Goal: Complete application form: Complete application form

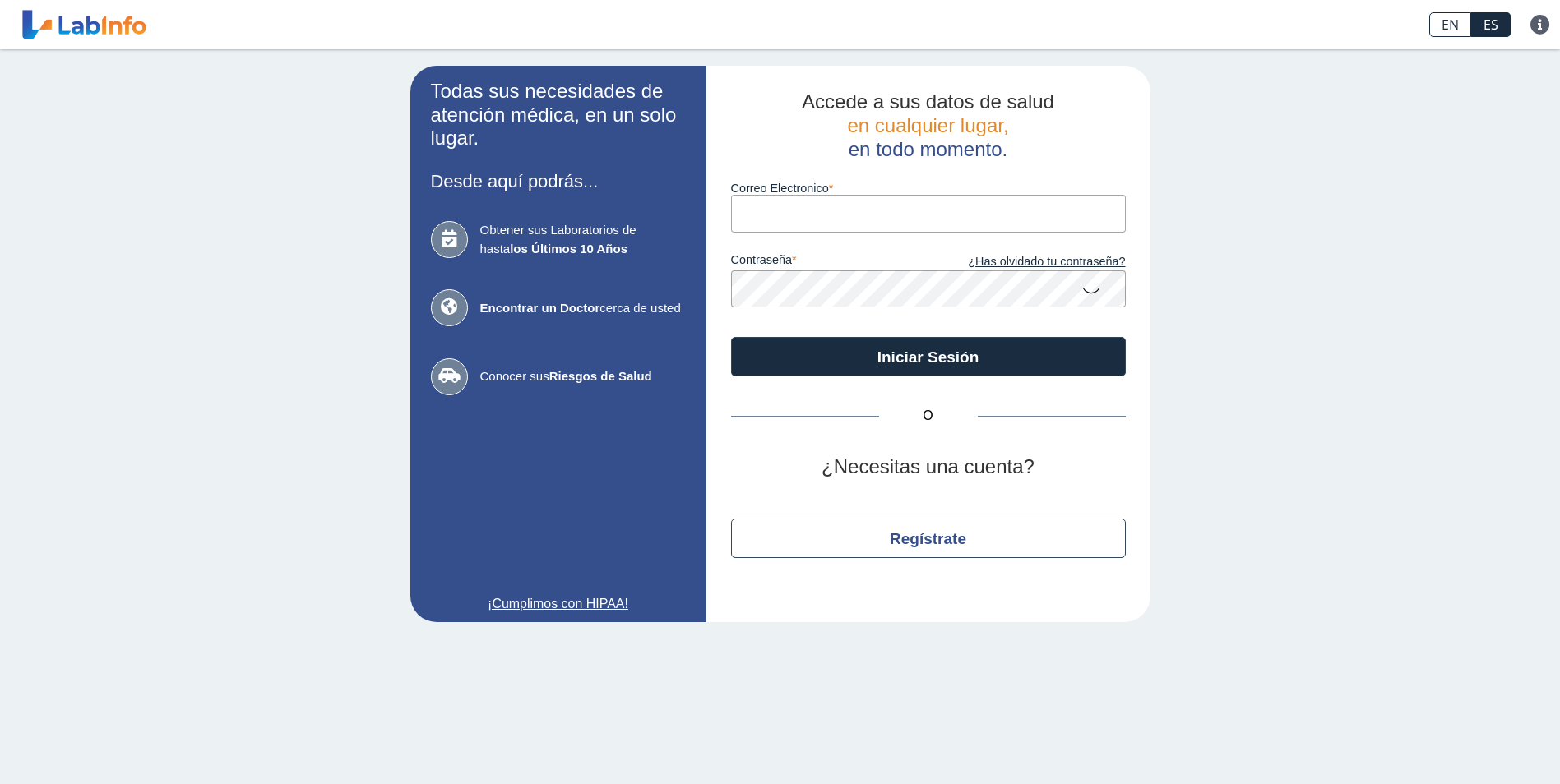
click at [743, 212] on input "Correo Electronico" at bounding box center [928, 212] width 394 height 37
type input "[EMAIL_ADDRESS][DOMAIN_NAME]"
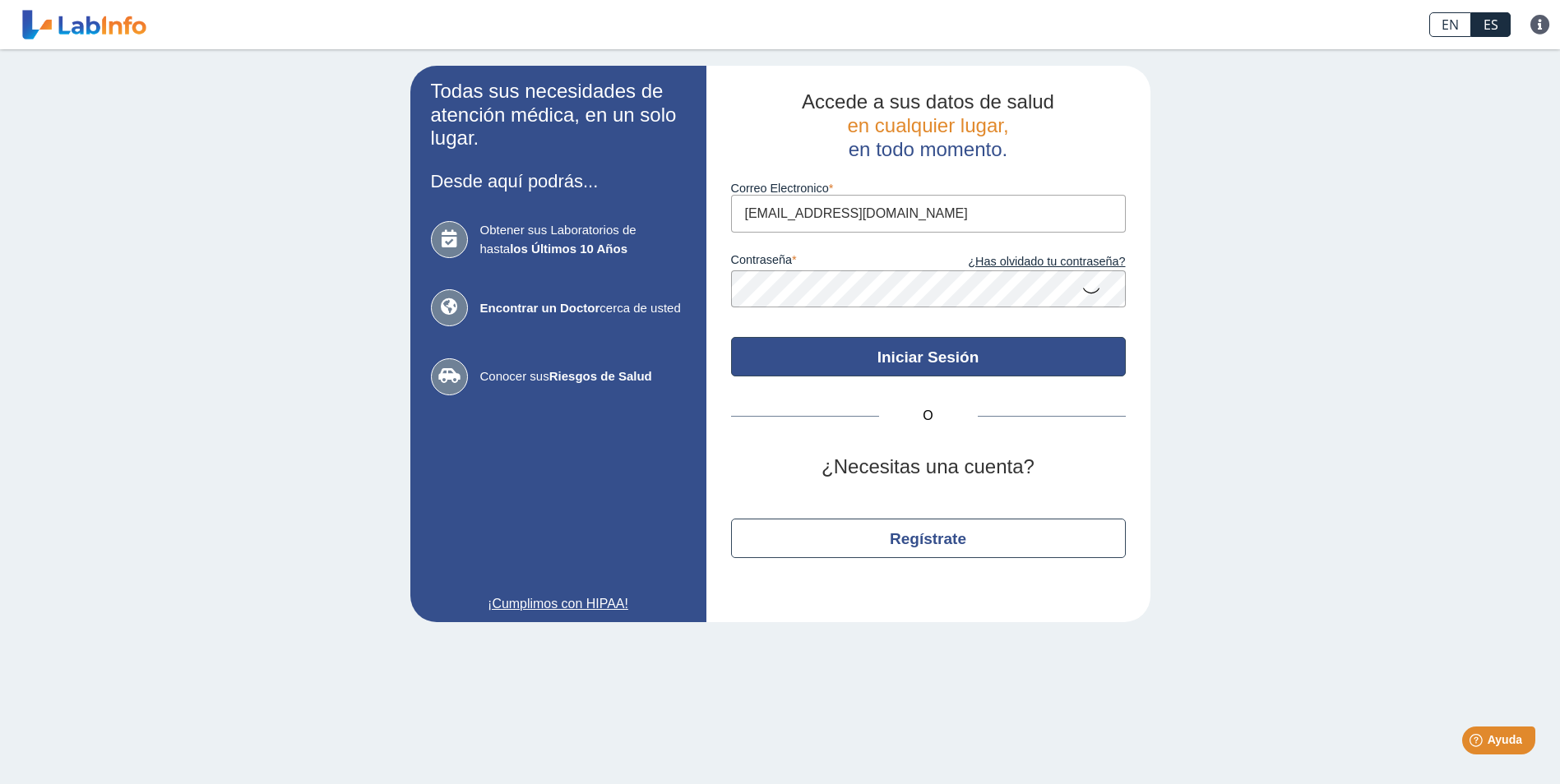
click at [888, 357] on button "Iniciar Sesión" at bounding box center [928, 356] width 394 height 39
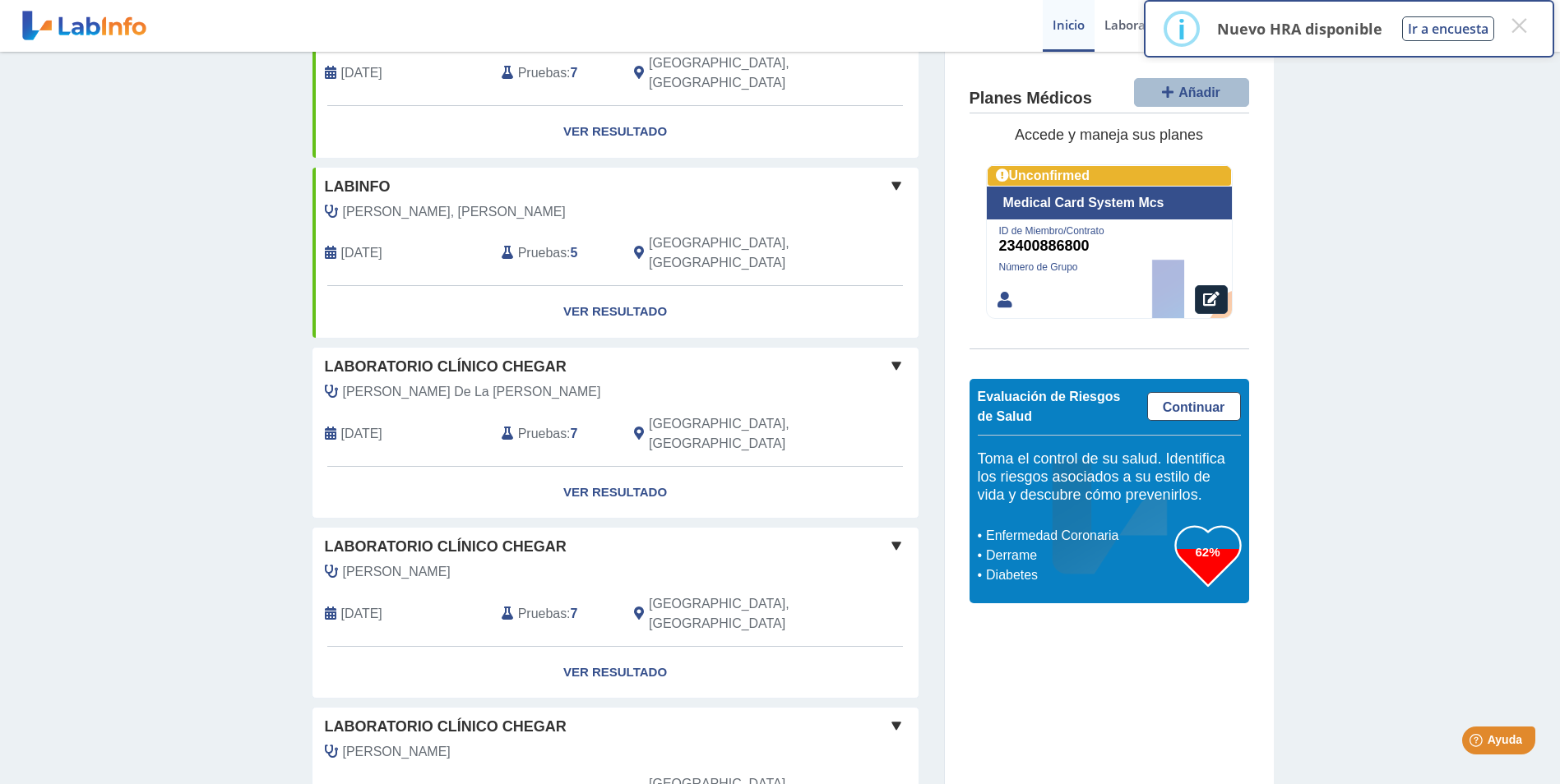
scroll to position [1172, 0]
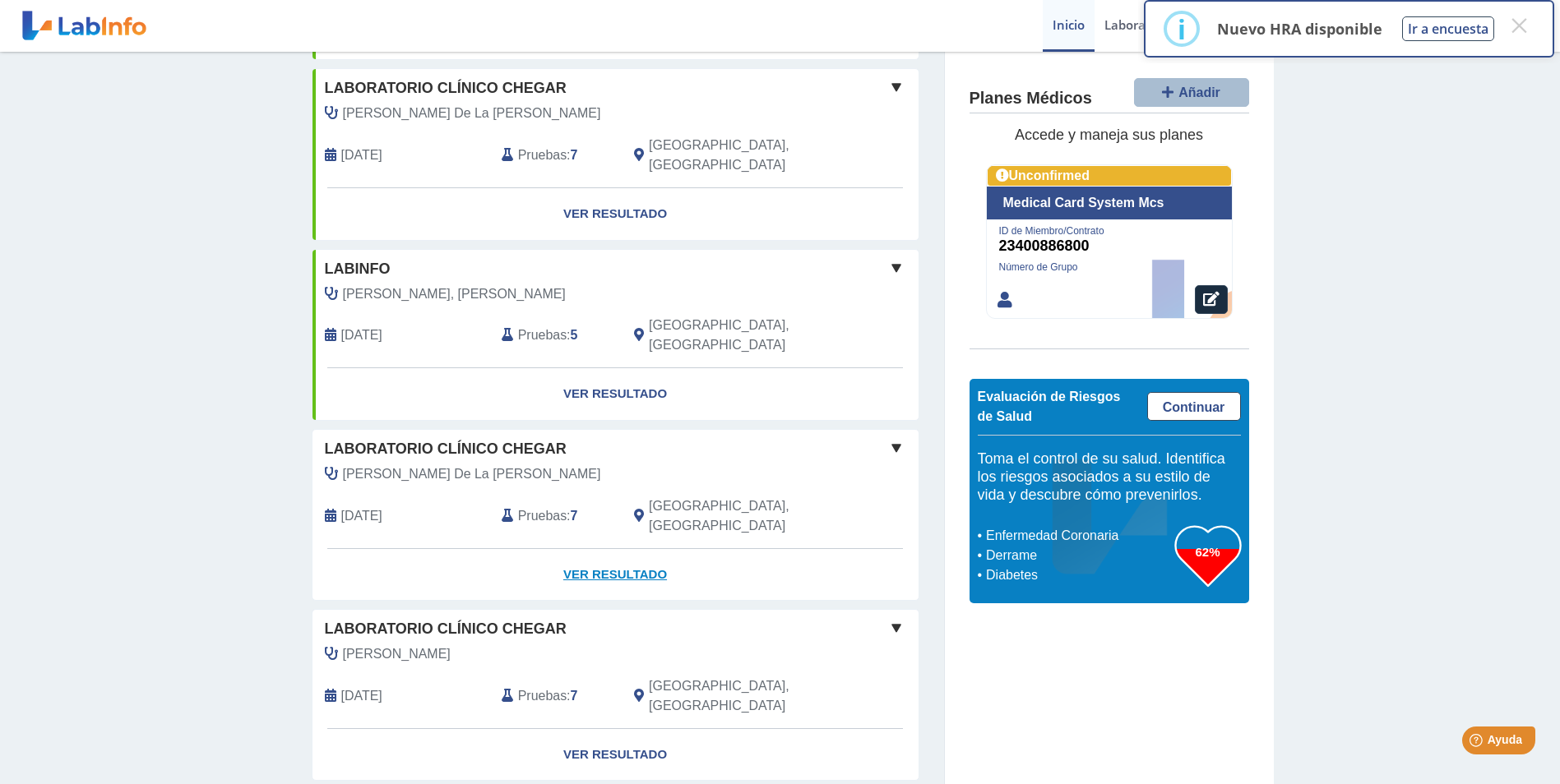
click at [603, 549] on link "Ver Resultado" at bounding box center [615, 575] width 606 height 51
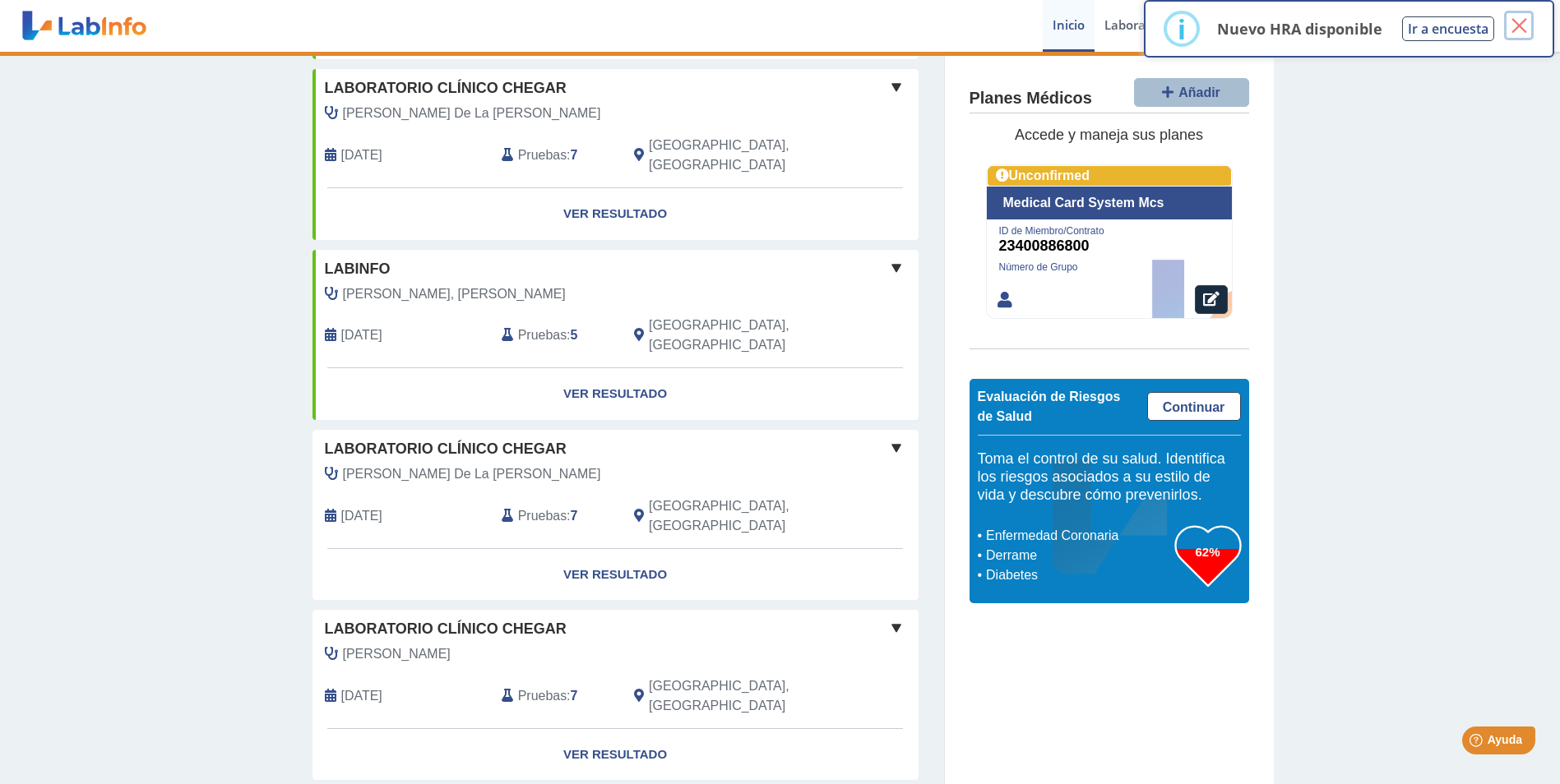
click at [1512, 30] on button "×" at bounding box center [1519, 25] width 30 height 30
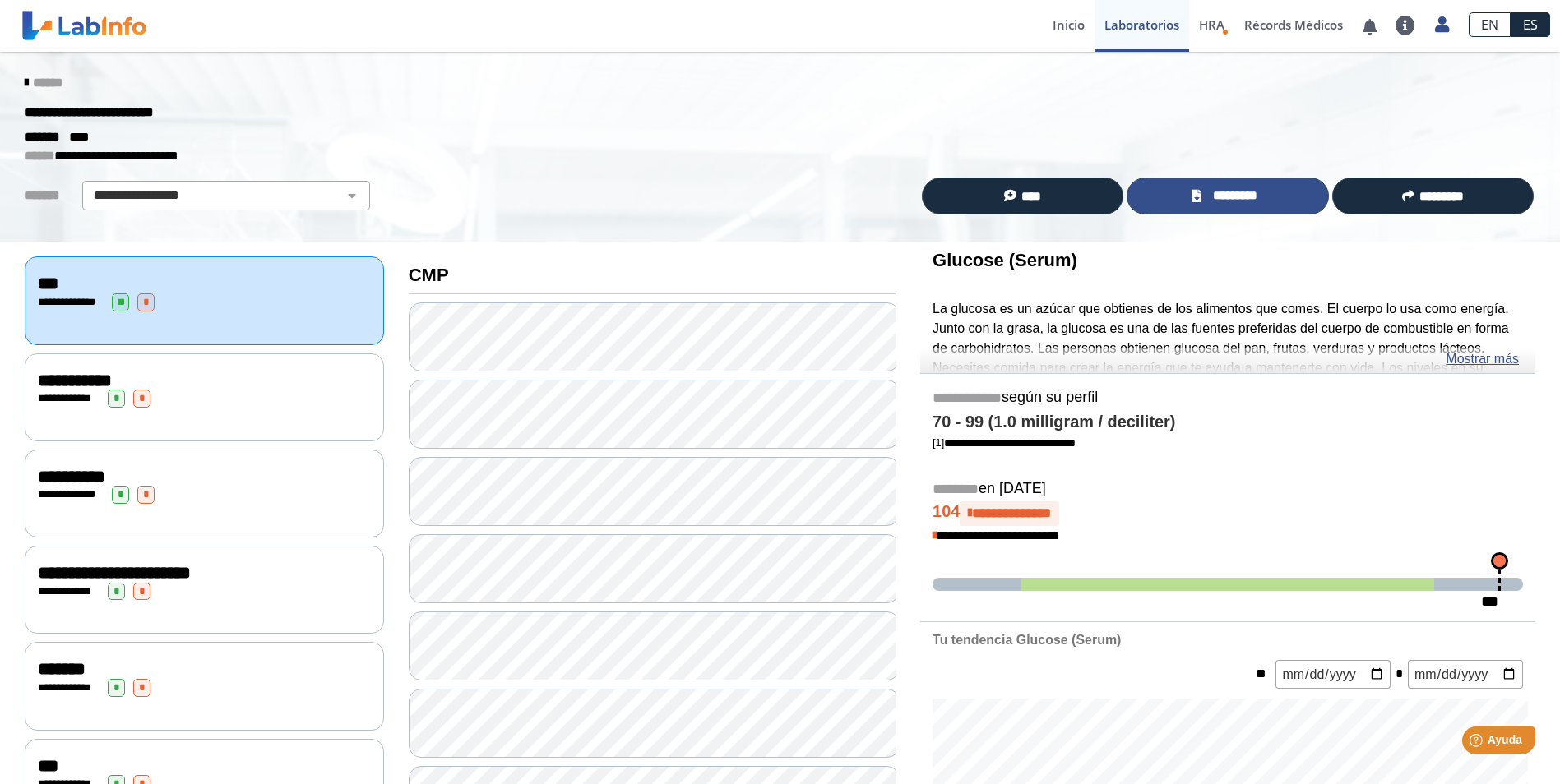
click at [1219, 195] on span "*********" at bounding box center [1234, 196] width 57 height 19
click at [25, 77] on icon at bounding box center [27, 82] width 3 height 13
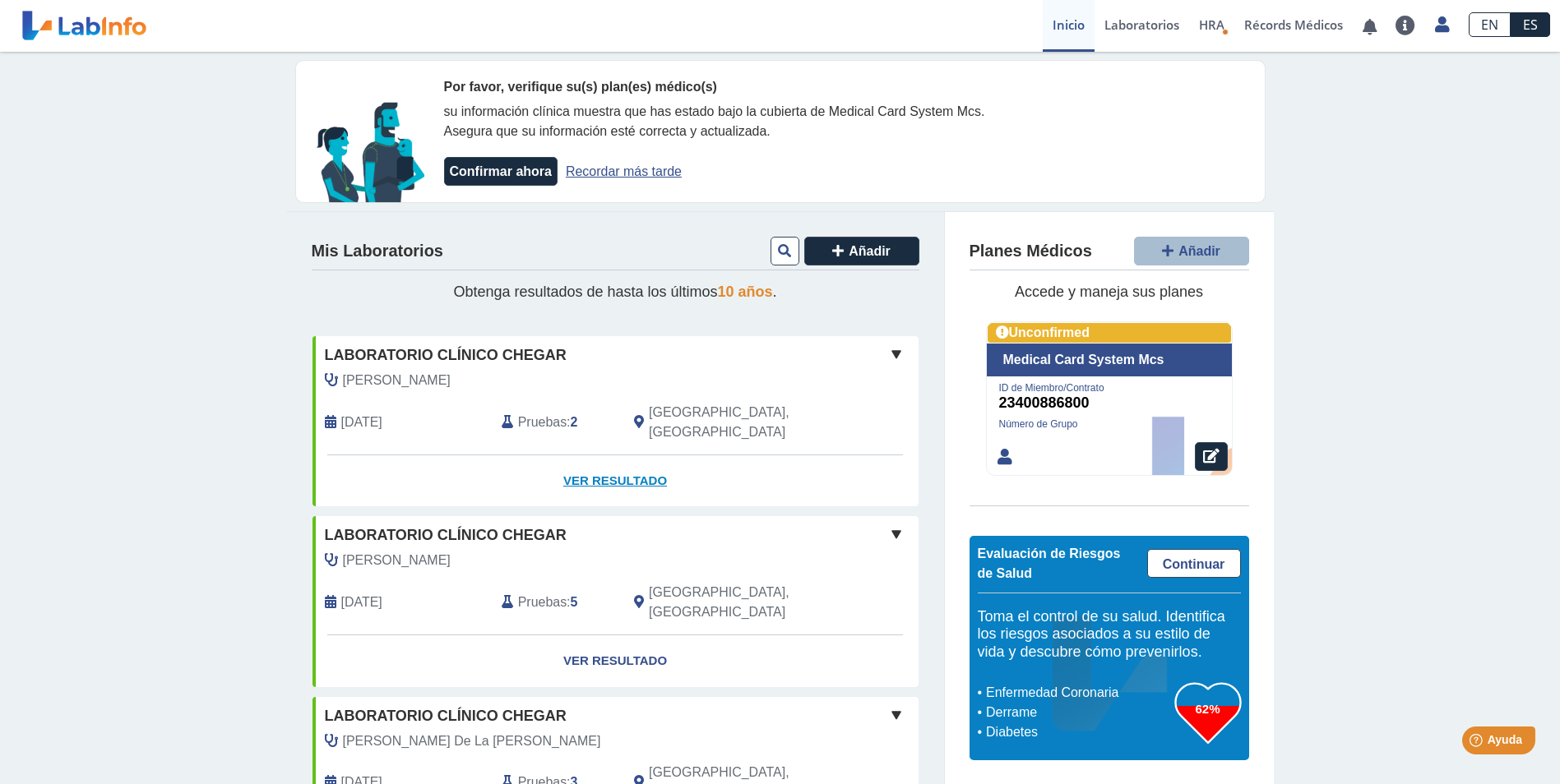
click at [591, 455] on link "Ver Resultado" at bounding box center [615, 481] width 606 height 51
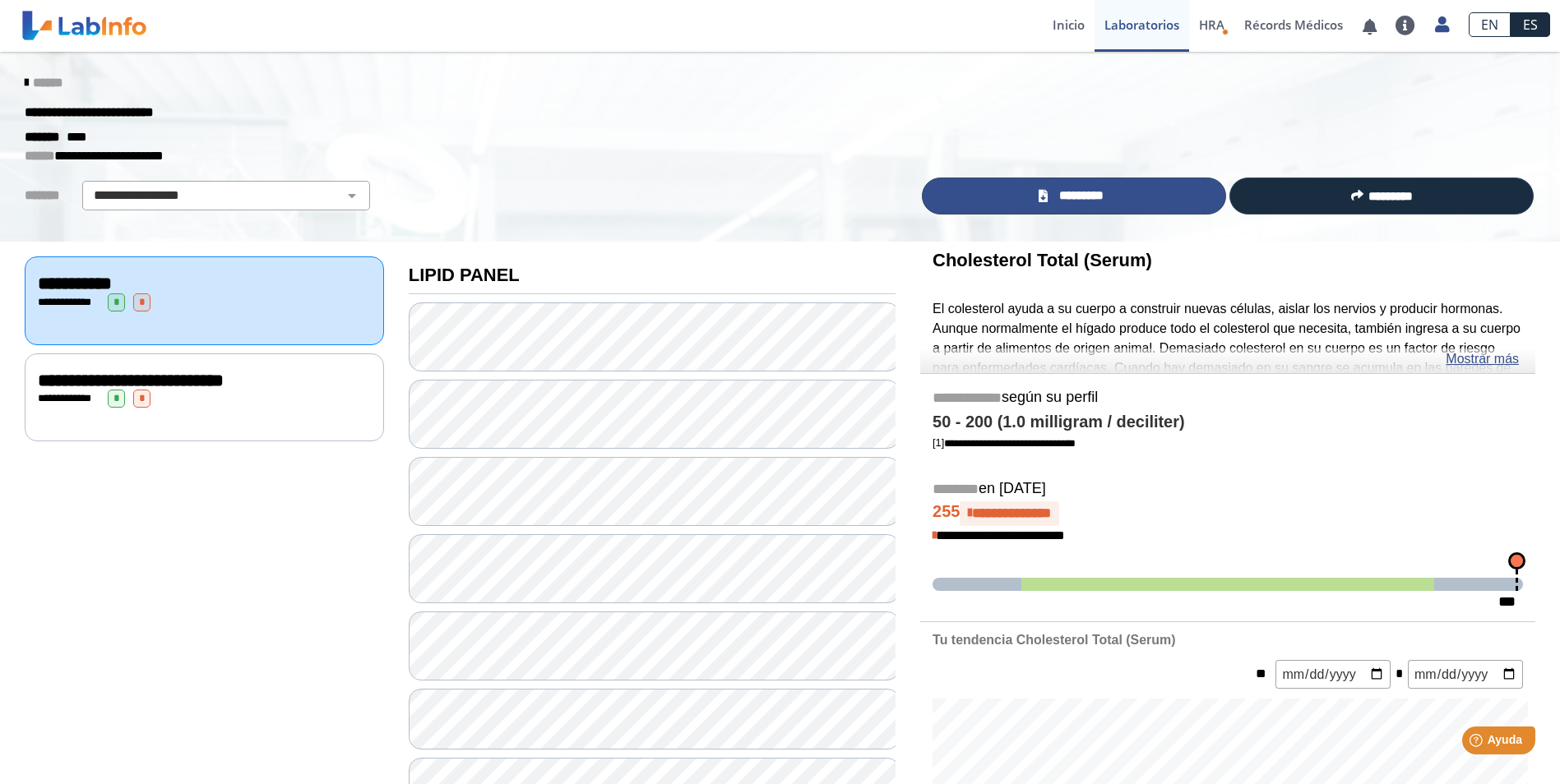
click at [1107, 192] on link "*********" at bounding box center [1073, 195] width 304 height 37
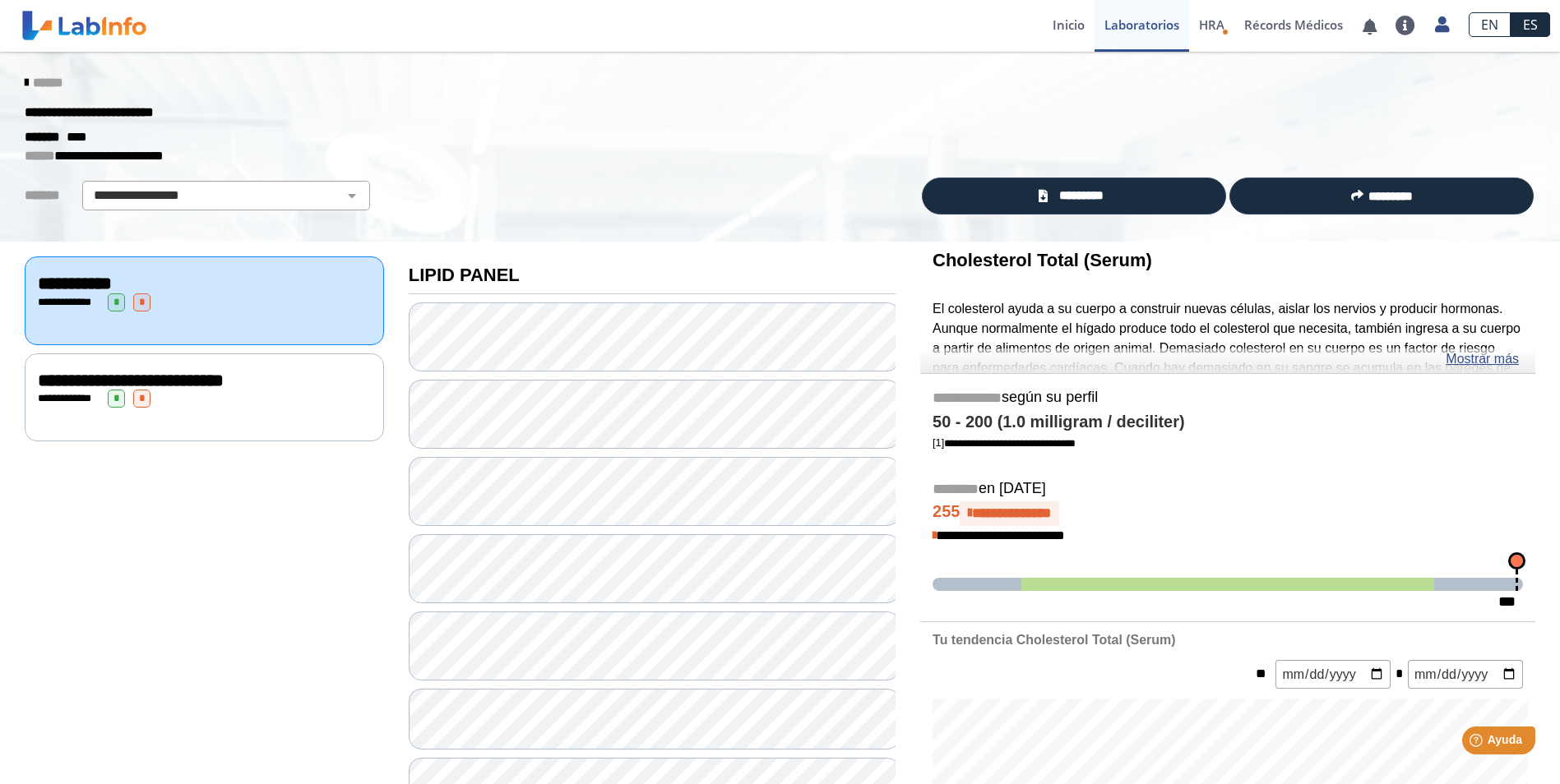
click at [25, 80] on icon at bounding box center [27, 82] width 3 height 13
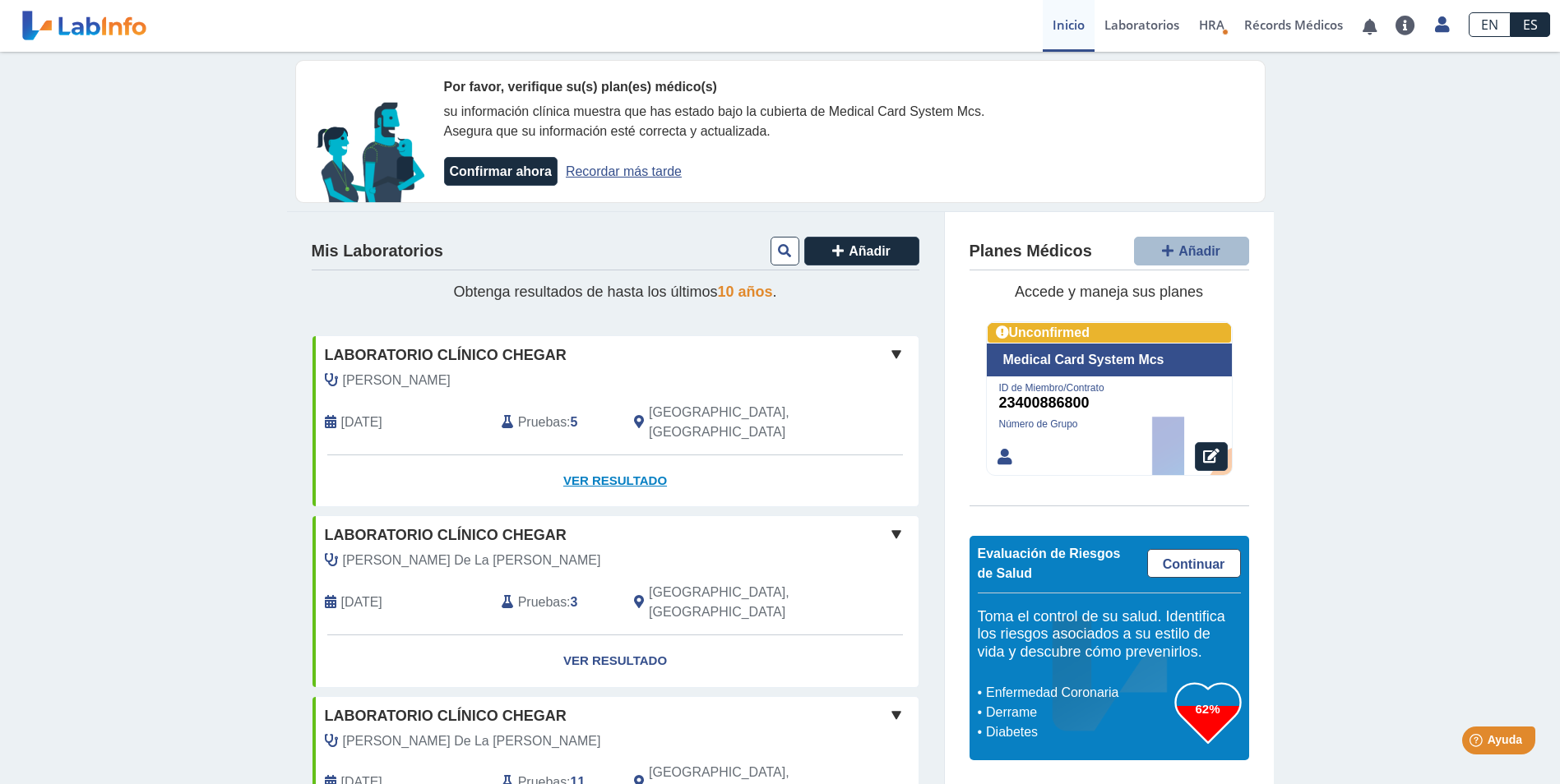
click at [602, 461] on link "Ver Resultado" at bounding box center [615, 481] width 606 height 51
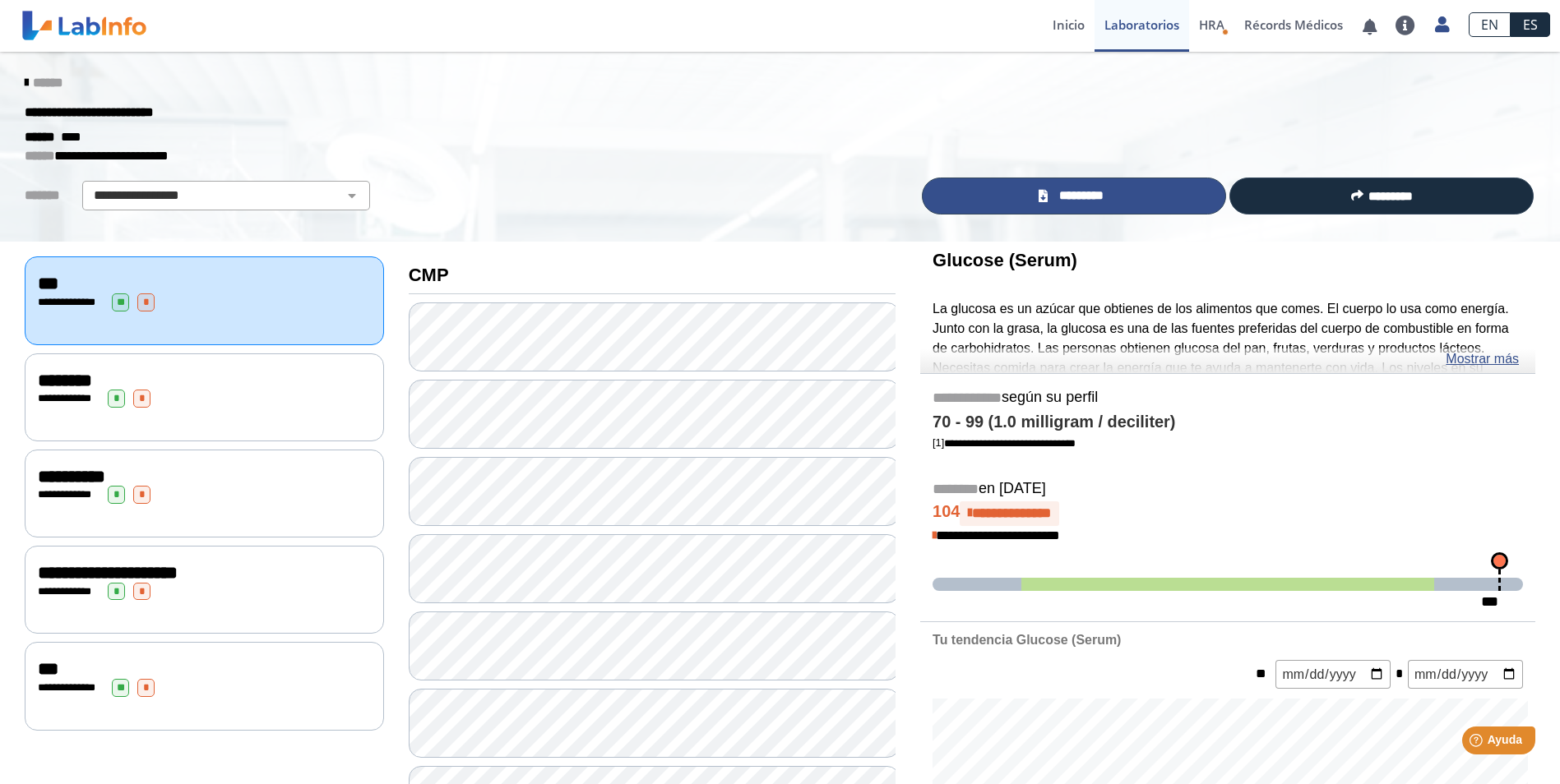
click at [928, 211] on link "*********" at bounding box center [1073, 195] width 304 height 37
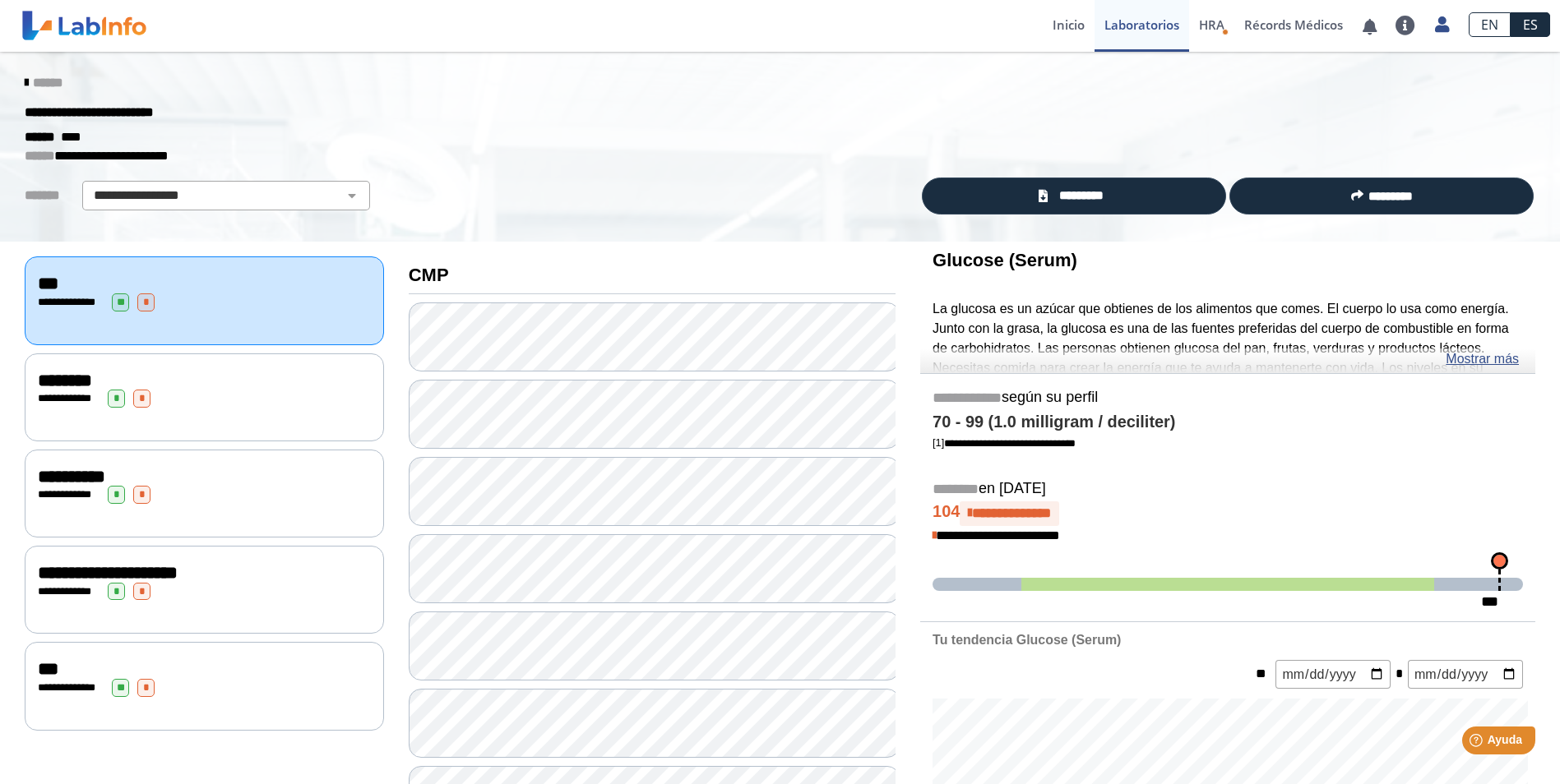
click at [25, 86] on icon at bounding box center [27, 82] width 3 height 13
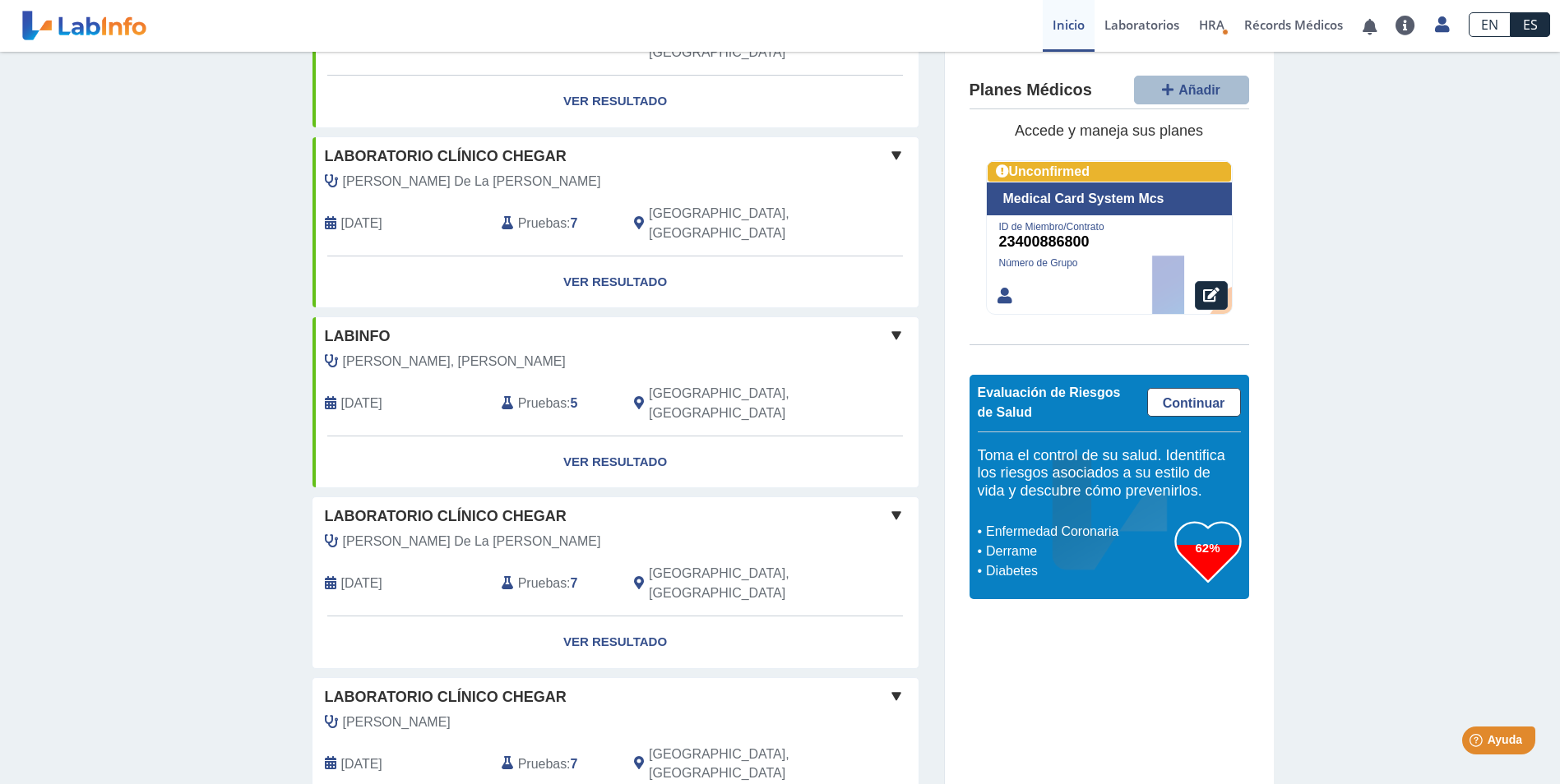
scroll to position [822, 0]
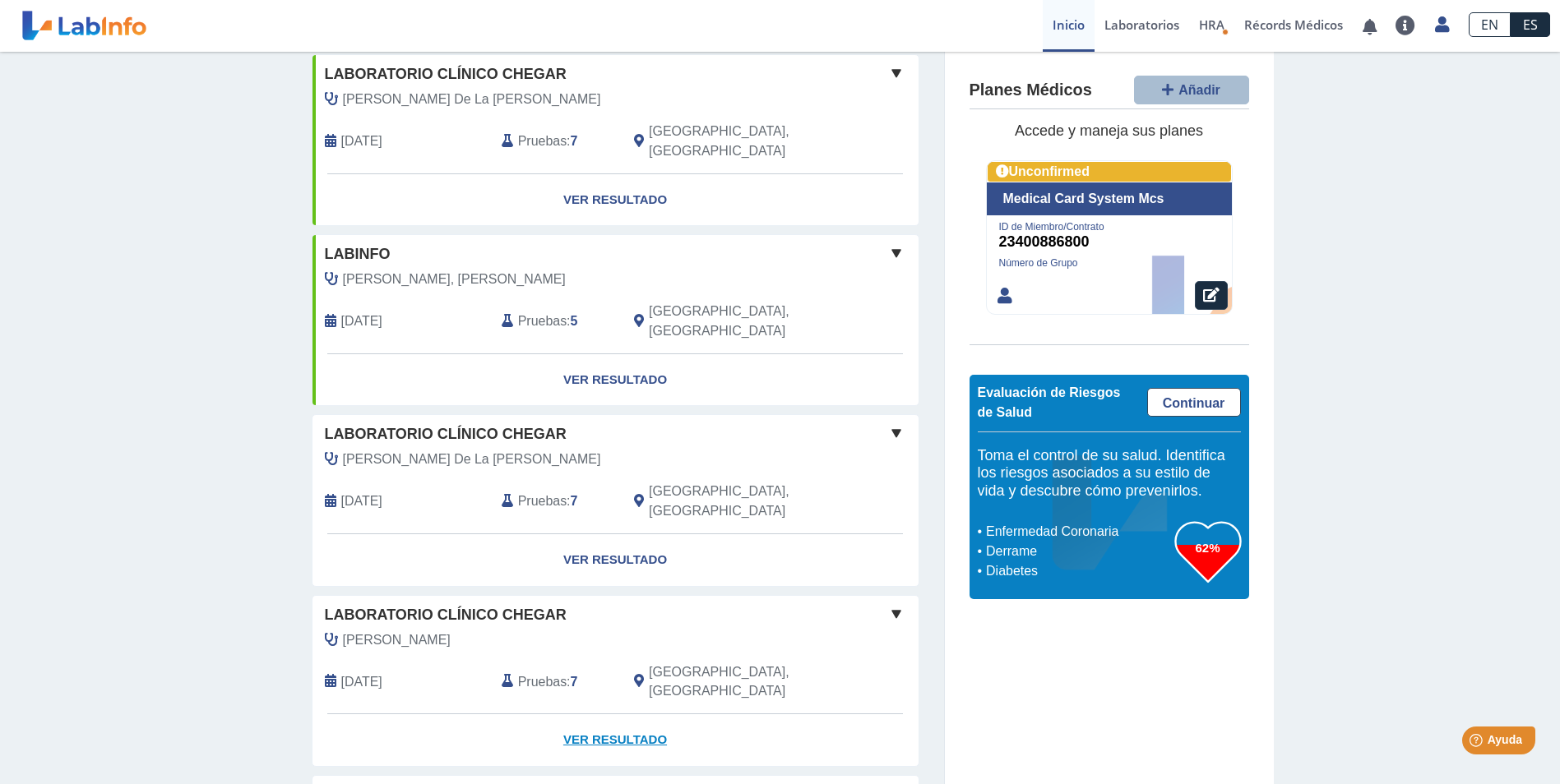
click at [600, 715] on link "Ver Resultado" at bounding box center [615, 740] width 606 height 51
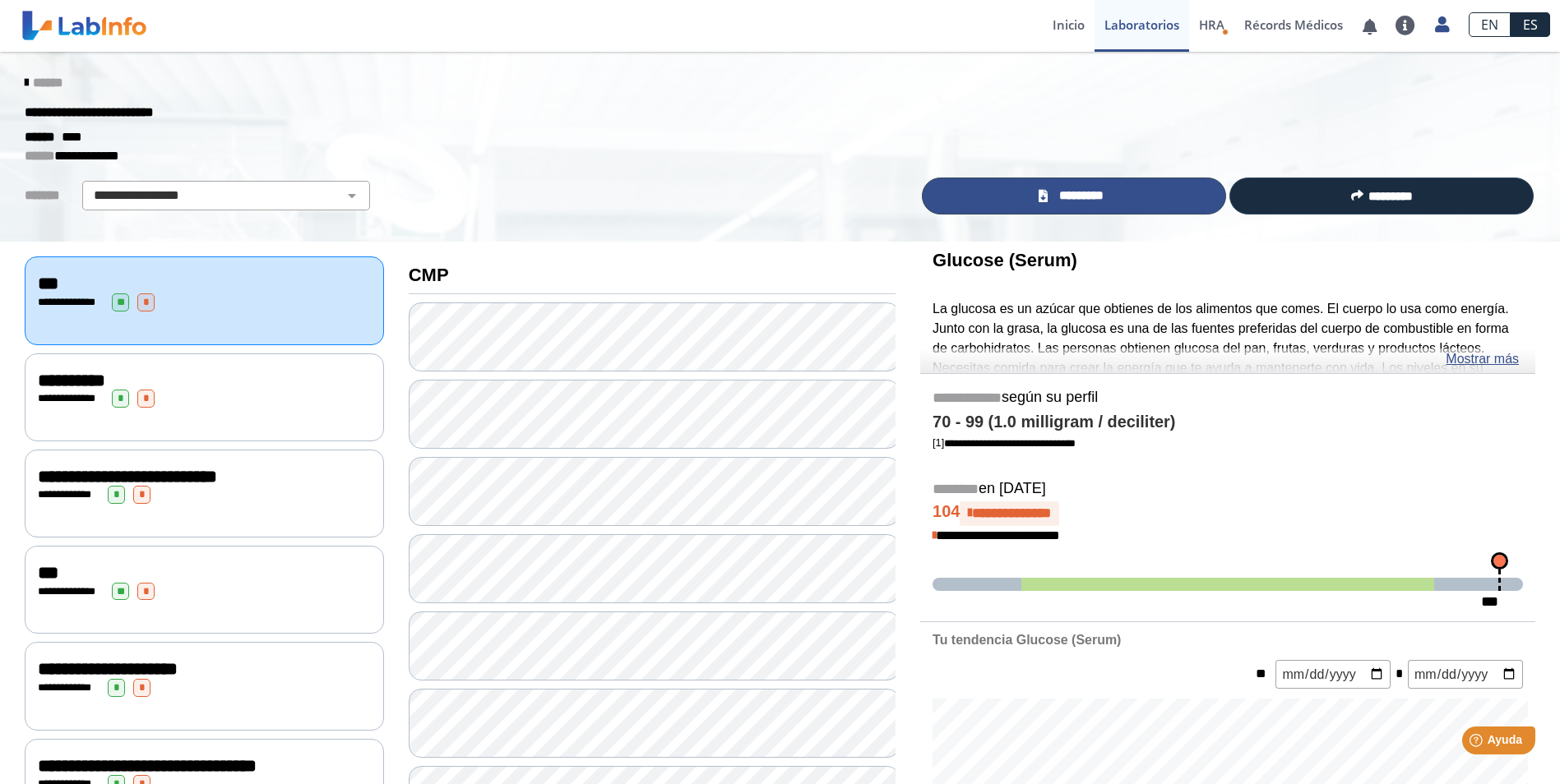
click at [1039, 195] on icon at bounding box center [1043, 196] width 9 height 12
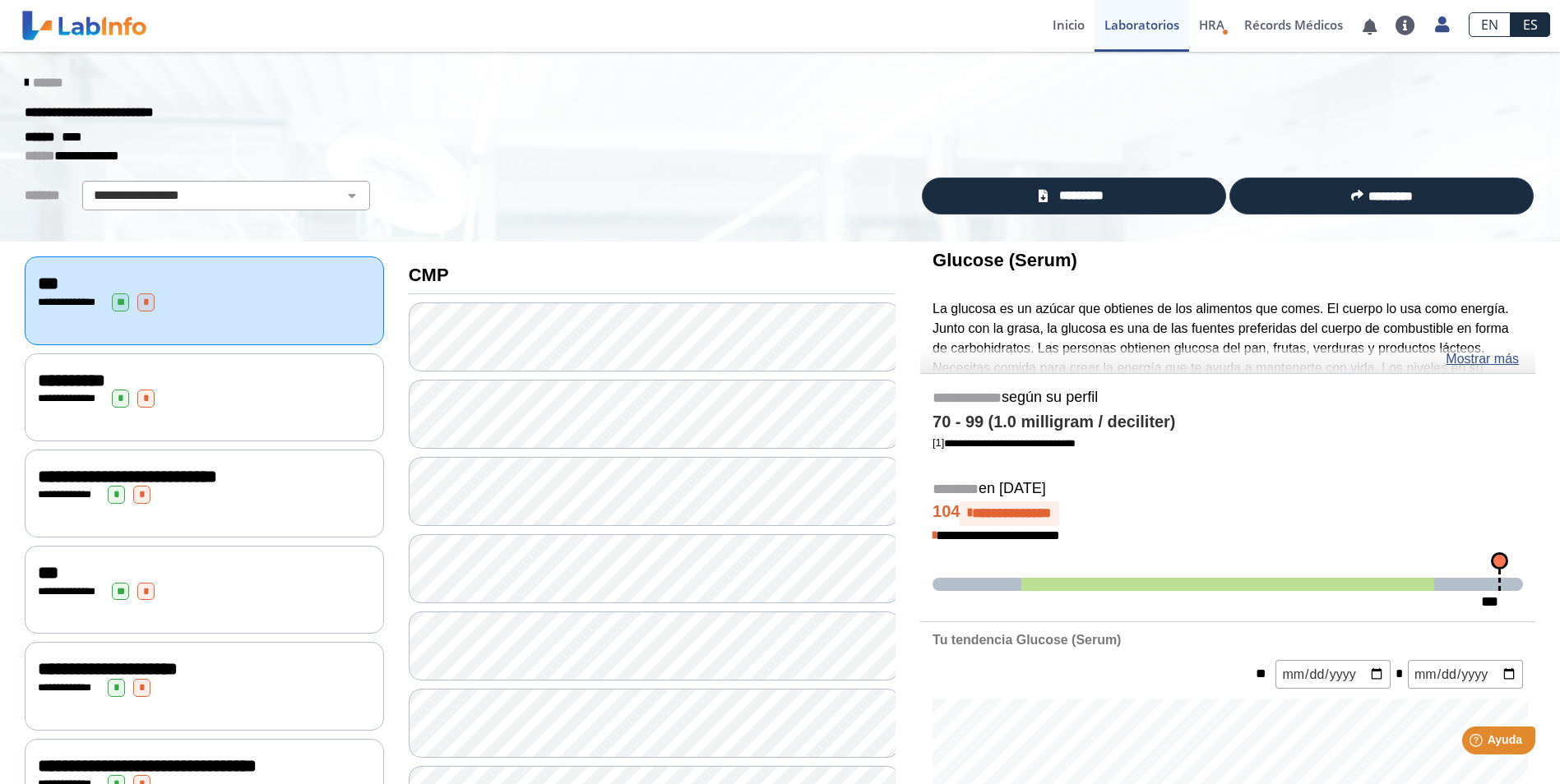
click at [25, 79] on icon at bounding box center [27, 82] width 3 height 13
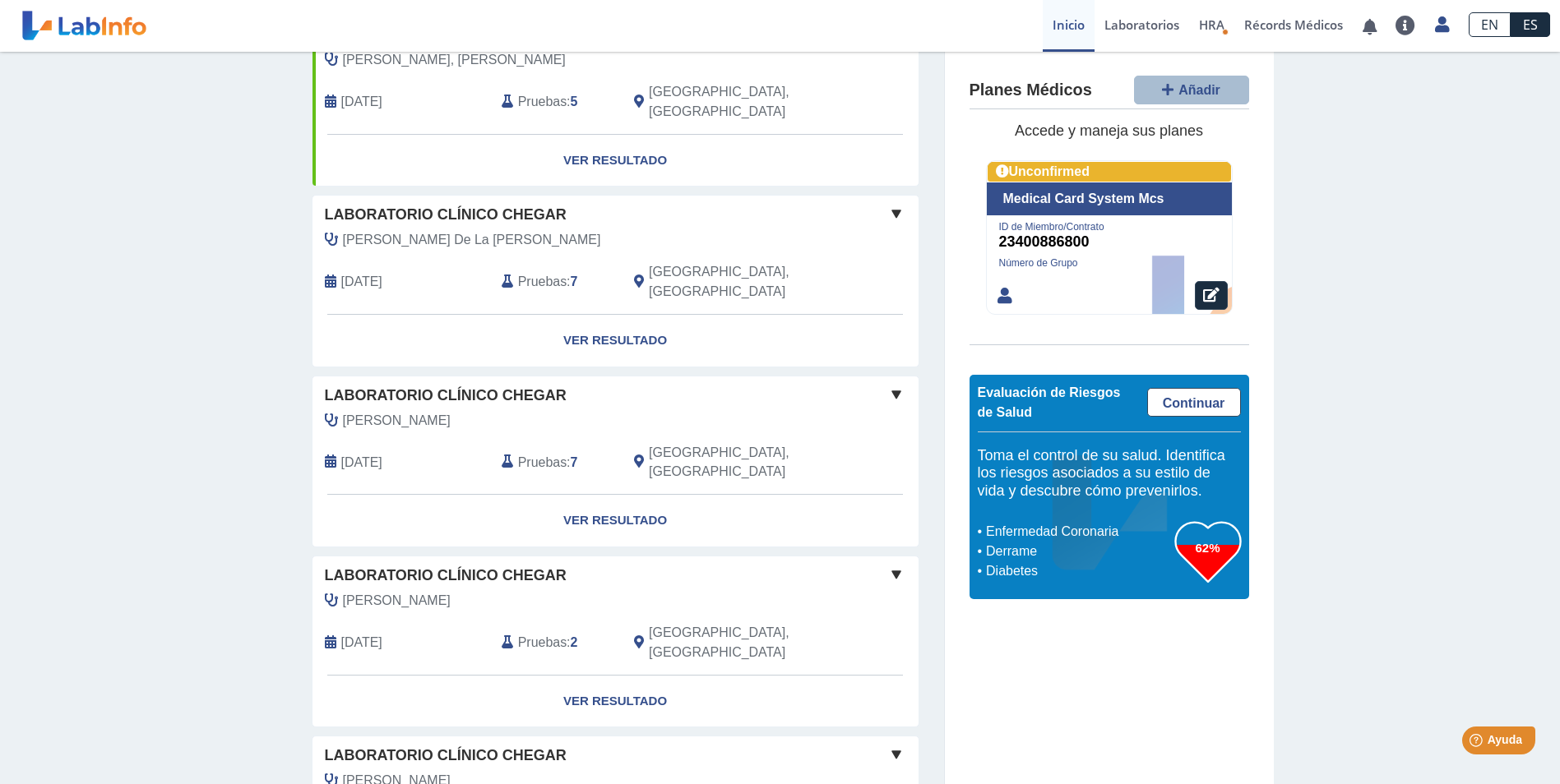
scroll to position [1068, 0]
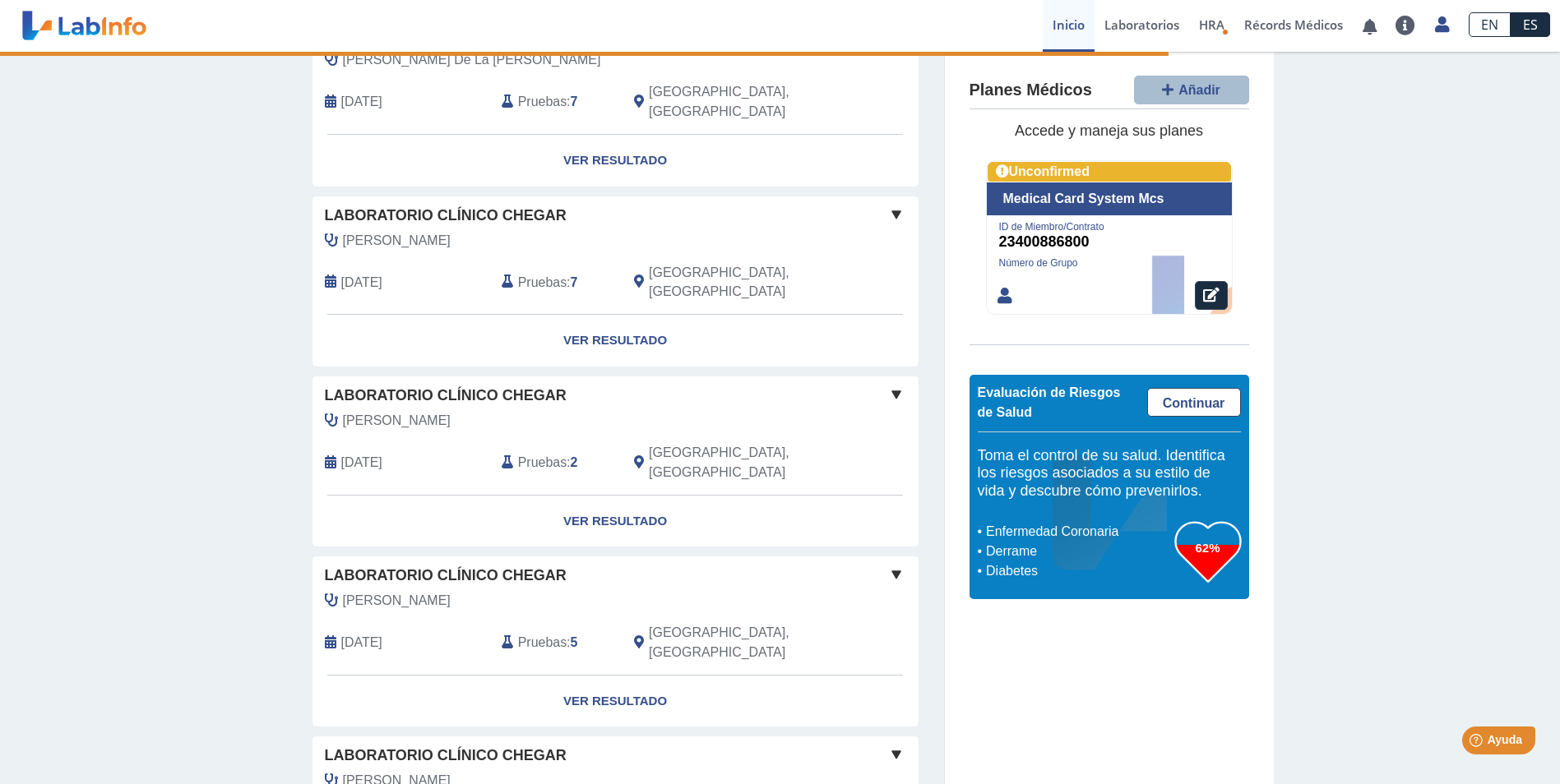
scroll to position [1250, 0]
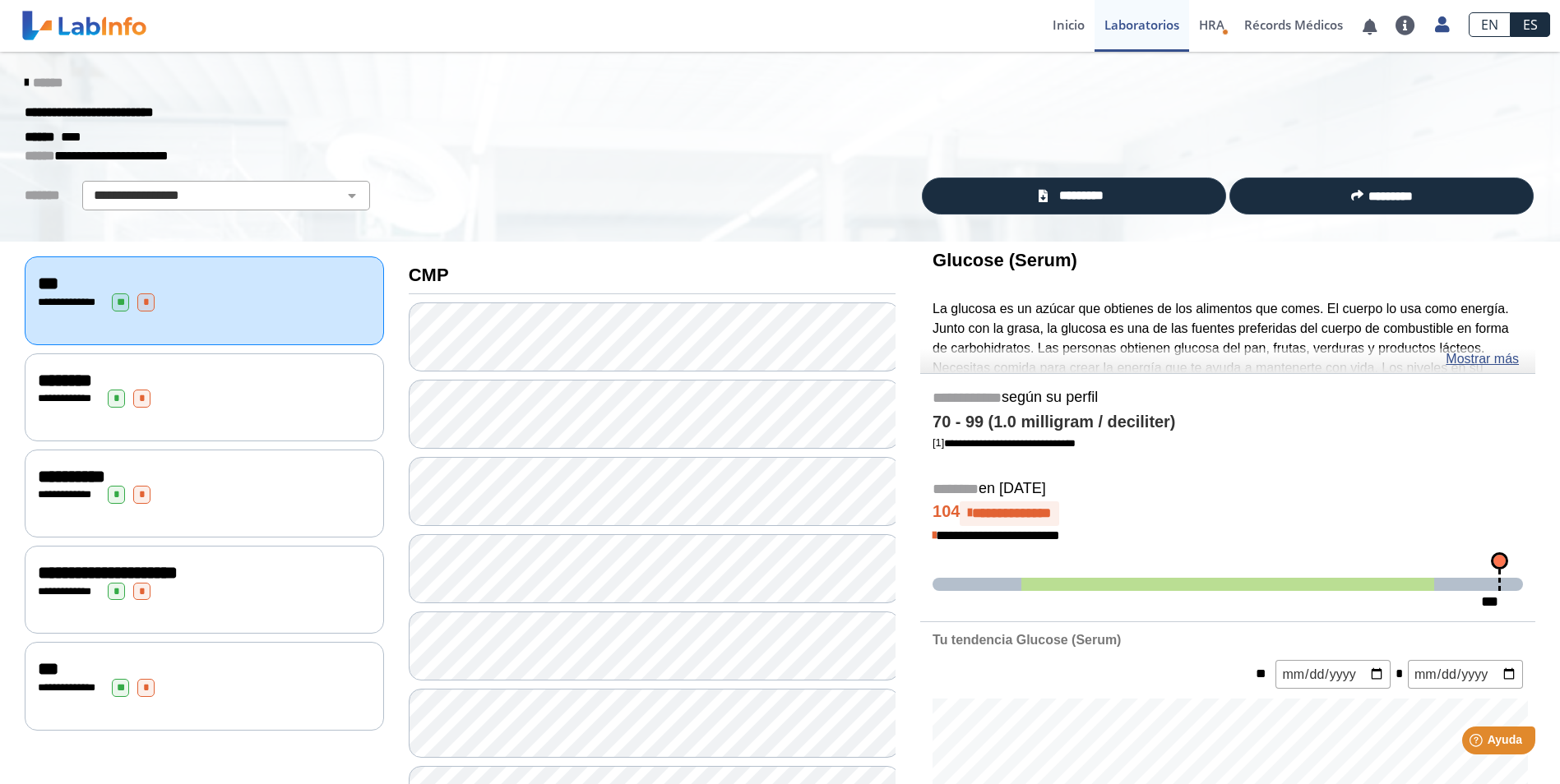
click at [25, 78] on icon at bounding box center [27, 82] width 3 height 13
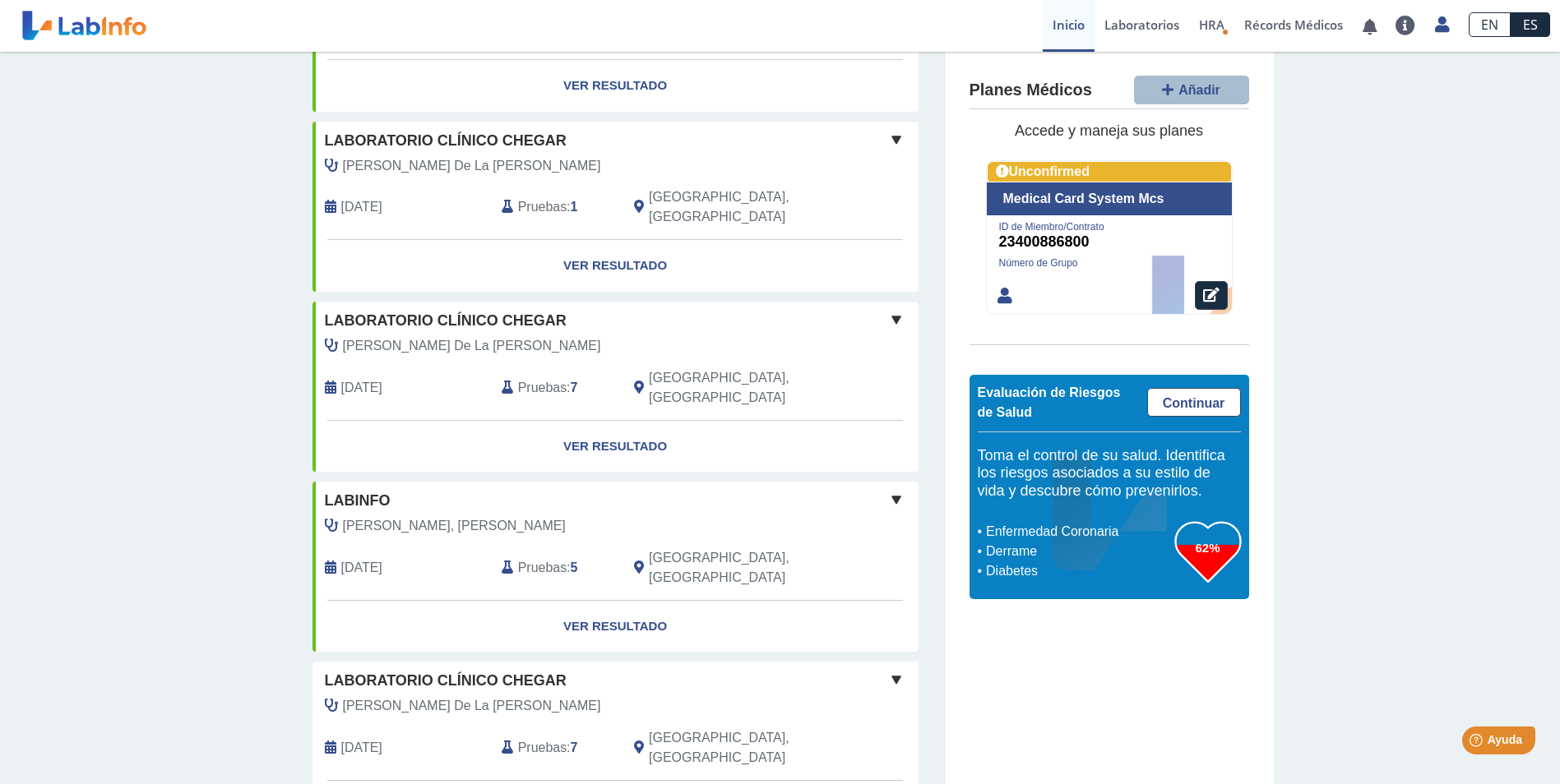
scroll to position [1250, 0]
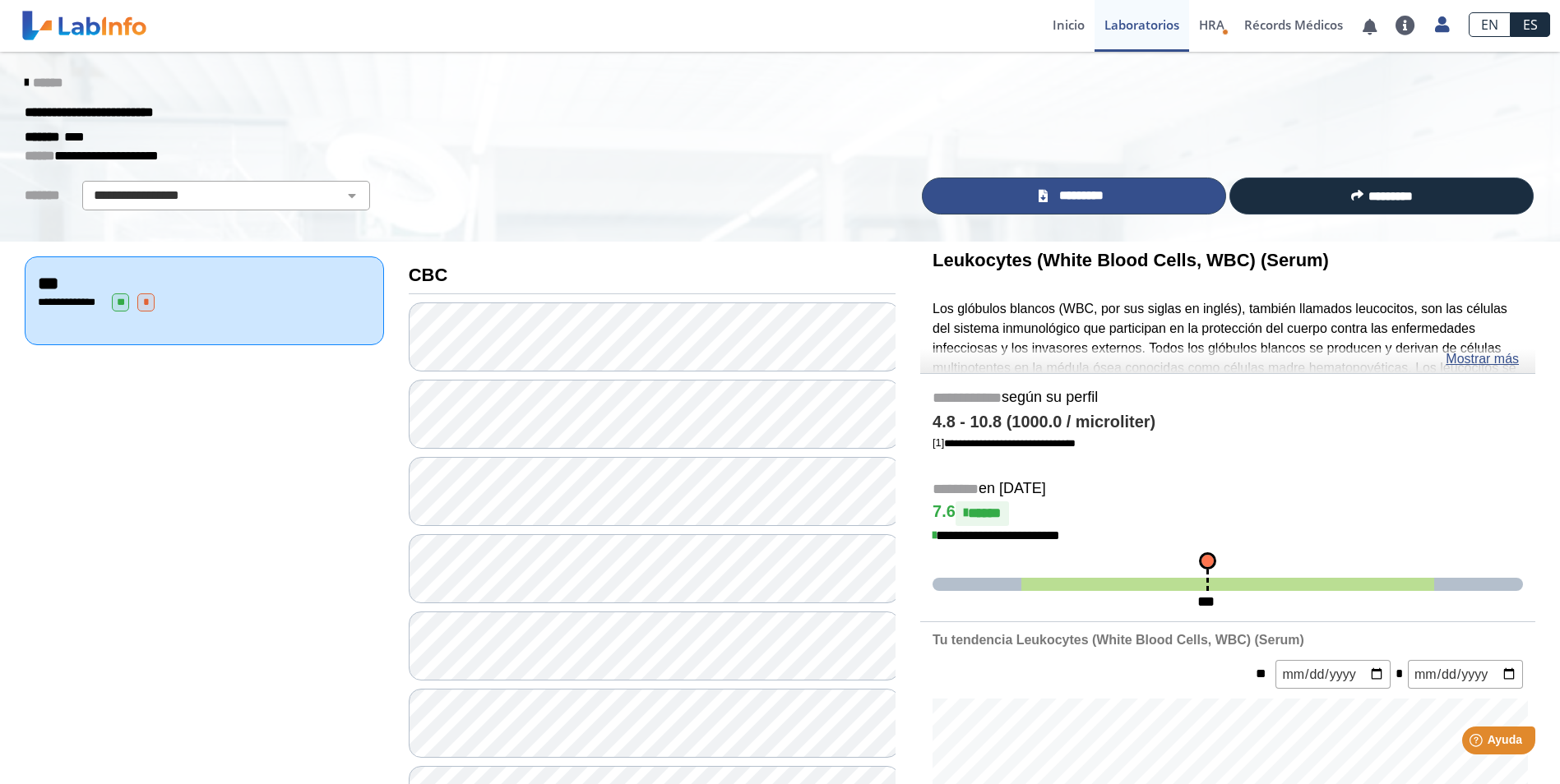
click at [1093, 197] on span "*********" at bounding box center [1081, 196] width 57 height 19
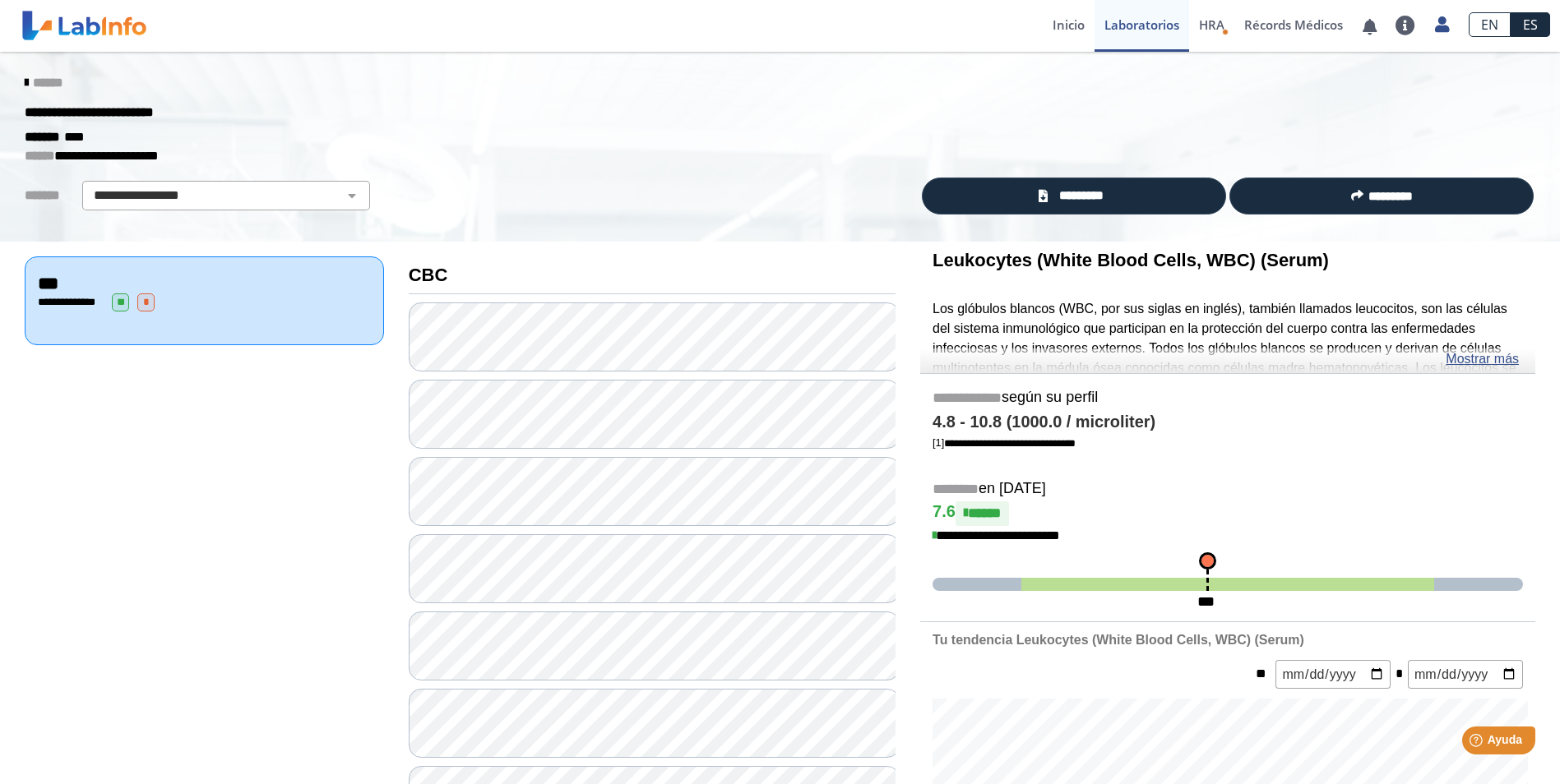
click at [25, 80] on icon at bounding box center [27, 82] width 3 height 13
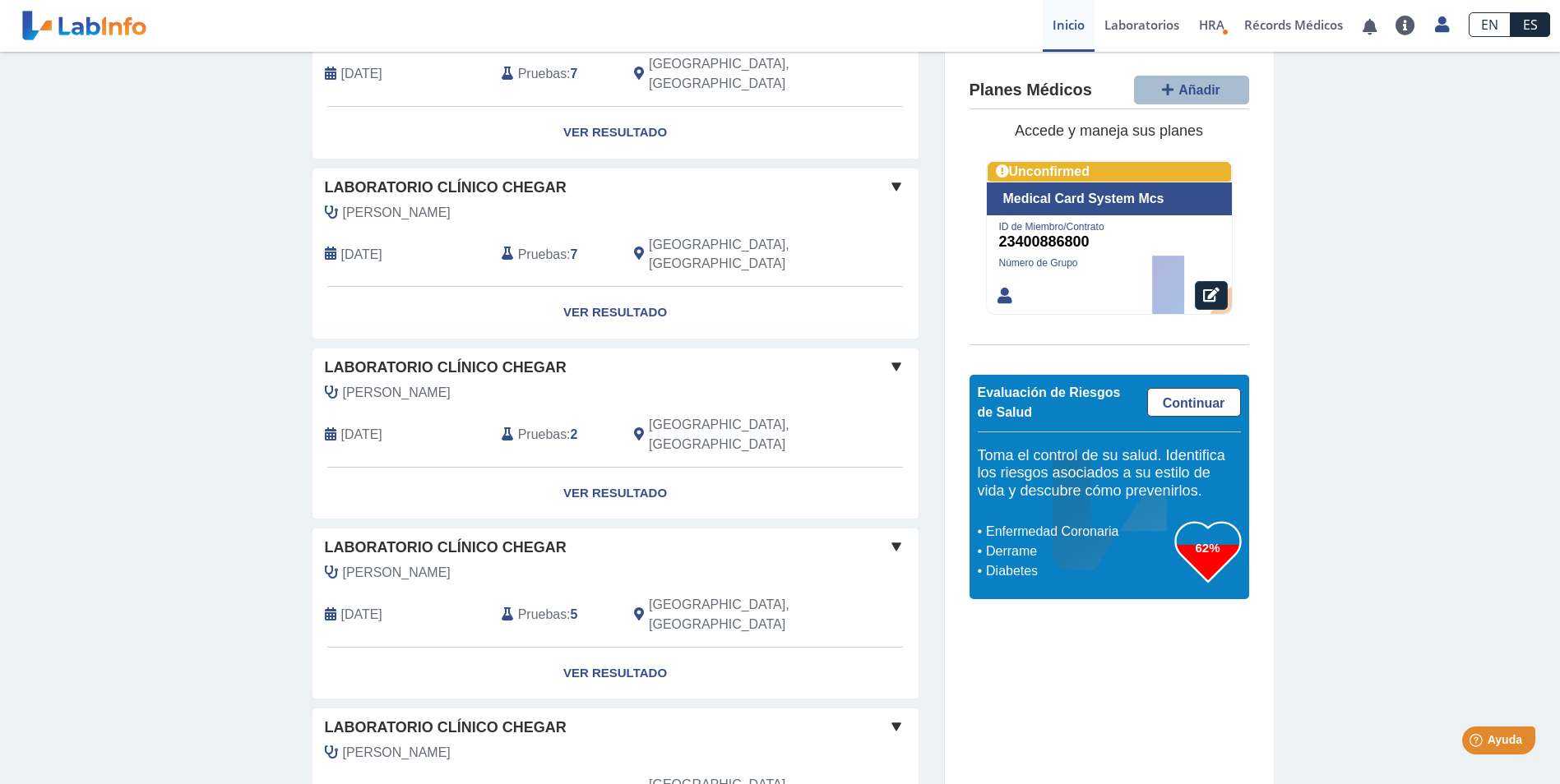
scroll to position [1250, 0]
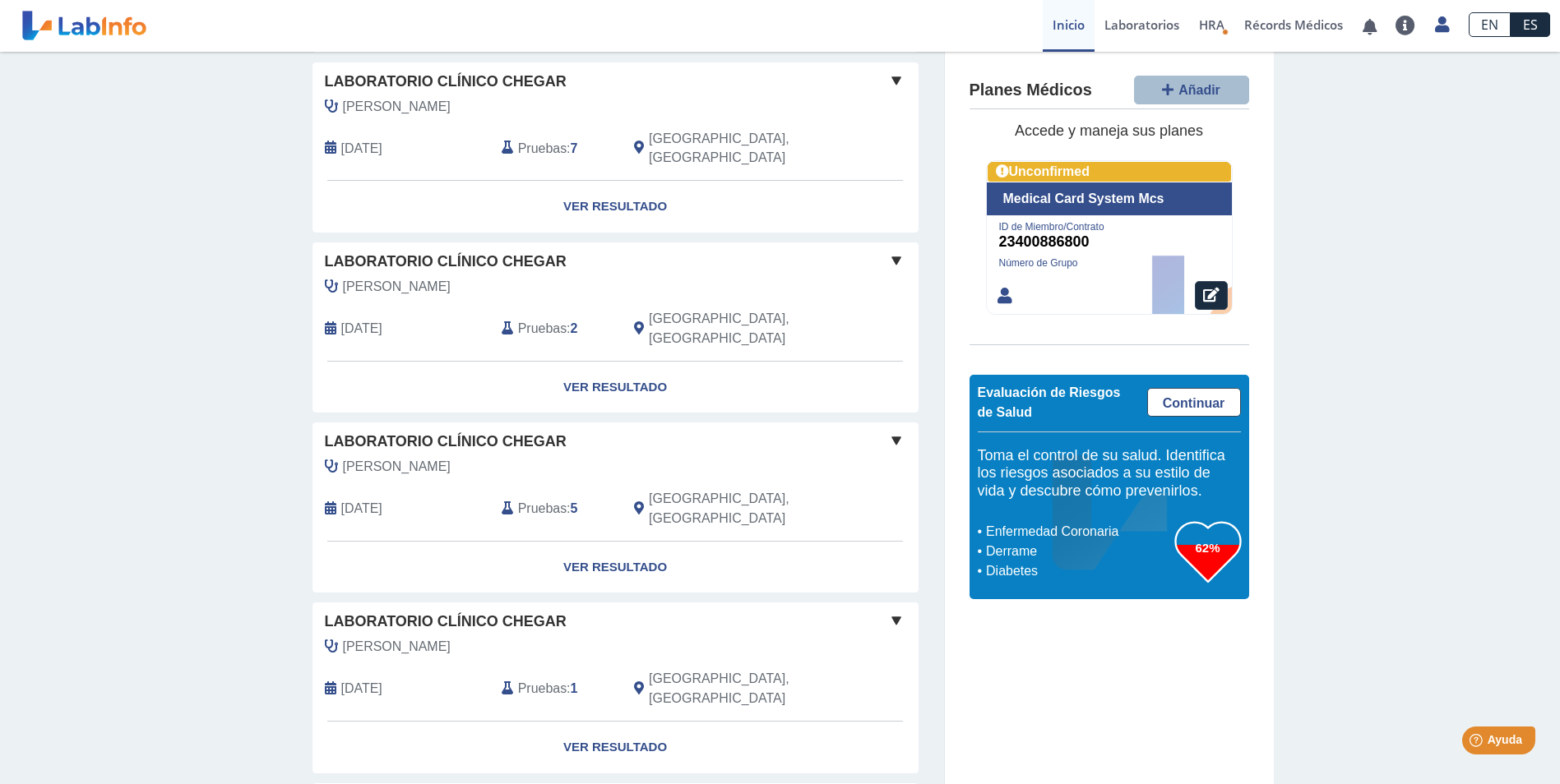
scroll to position [1368, 0]
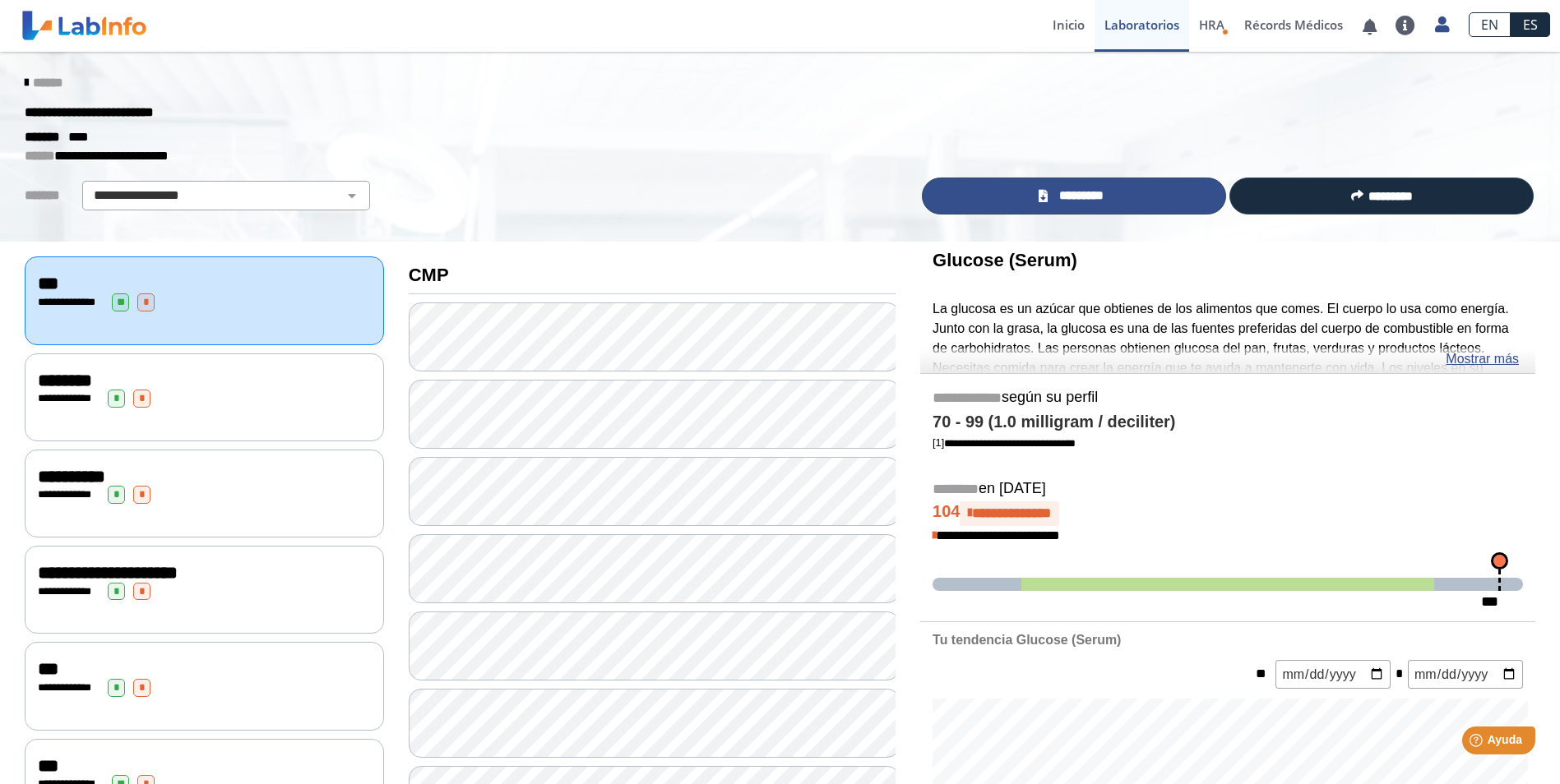
click at [1105, 184] on link "*********" at bounding box center [1073, 195] width 304 height 37
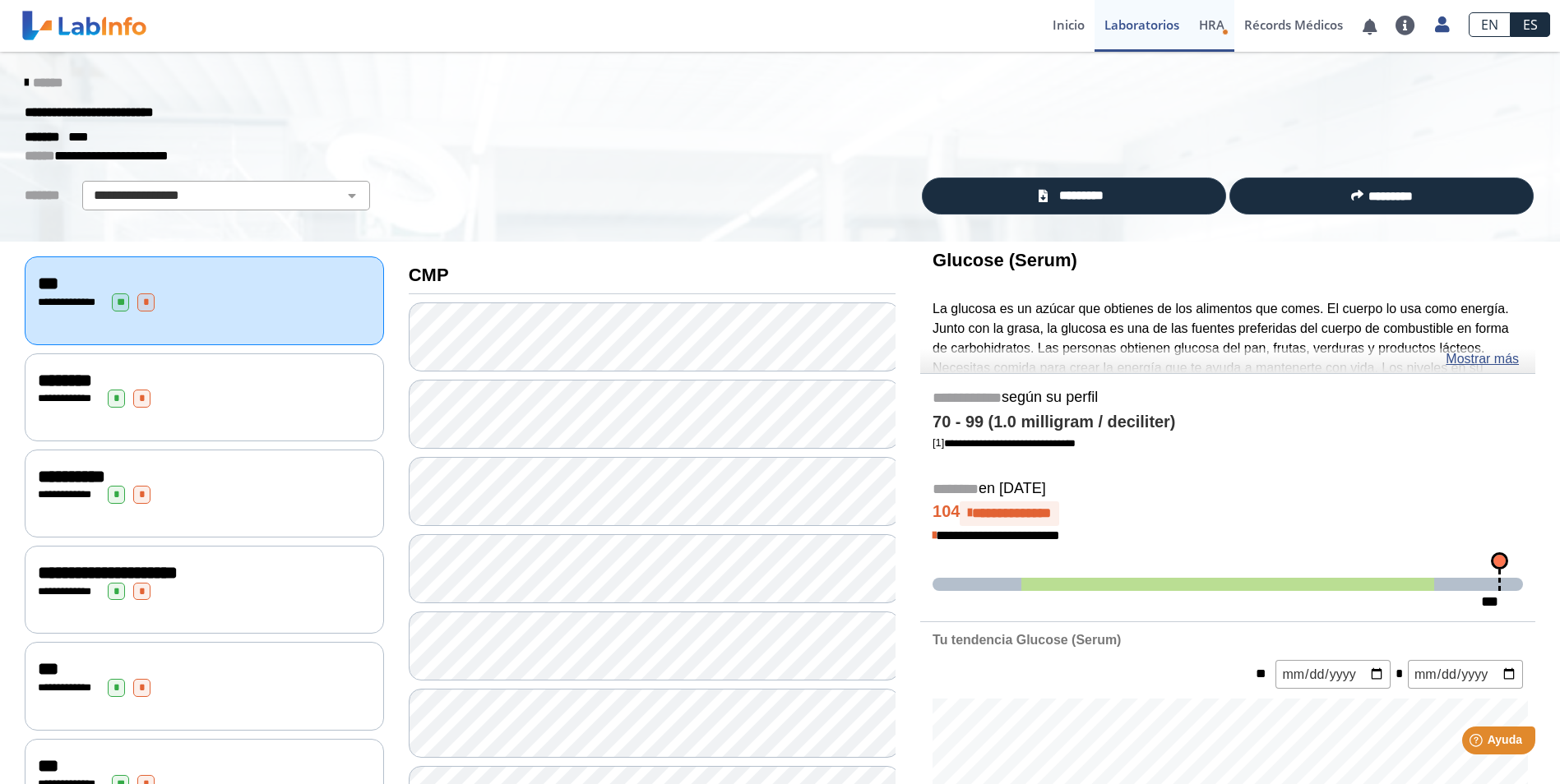
click at [1220, 29] on span "HRA" at bounding box center [1212, 24] width 26 height 16
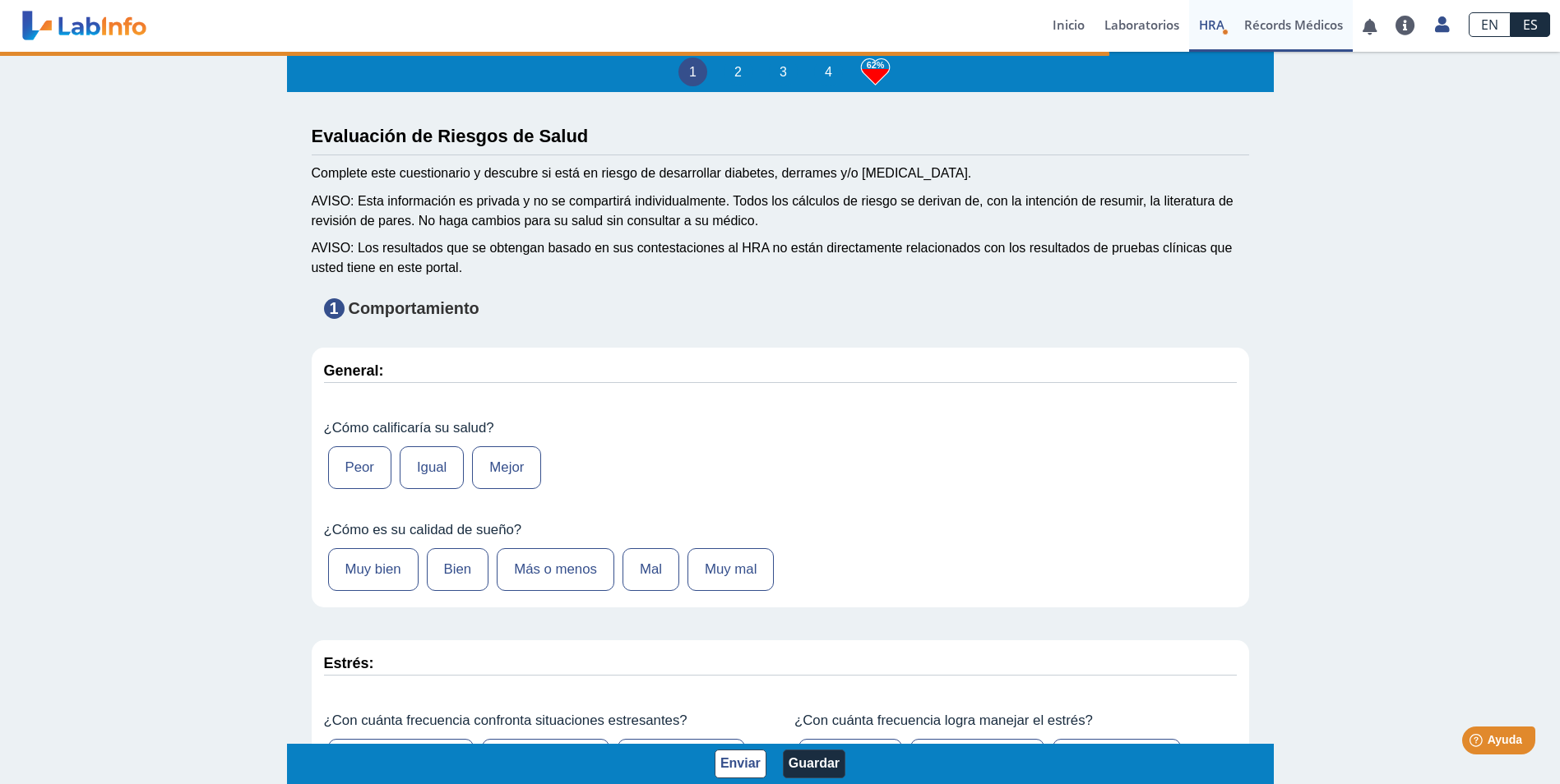
type input "[PERSON_NAME]"
type input "[DATE]"
select select
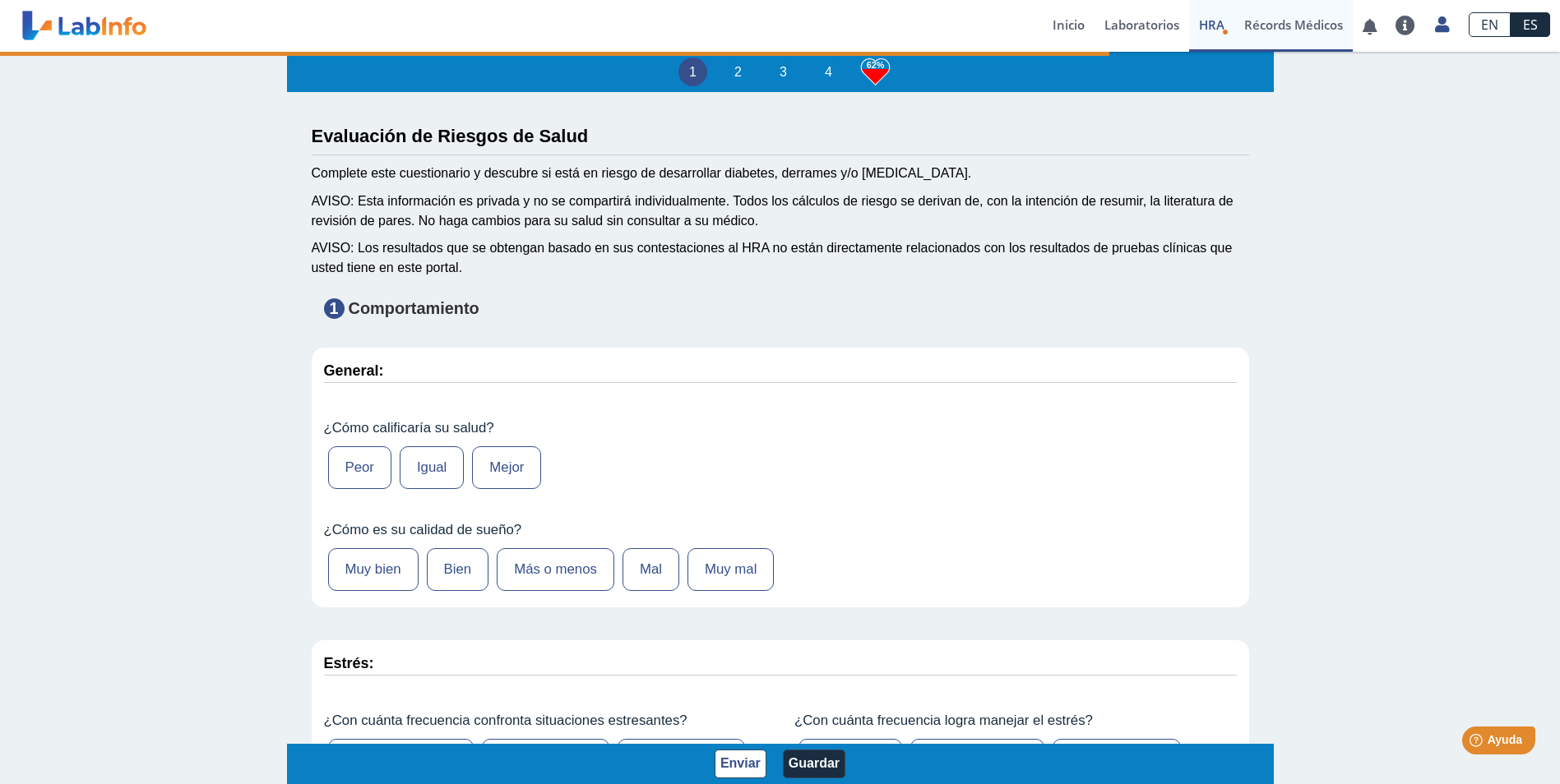
select select
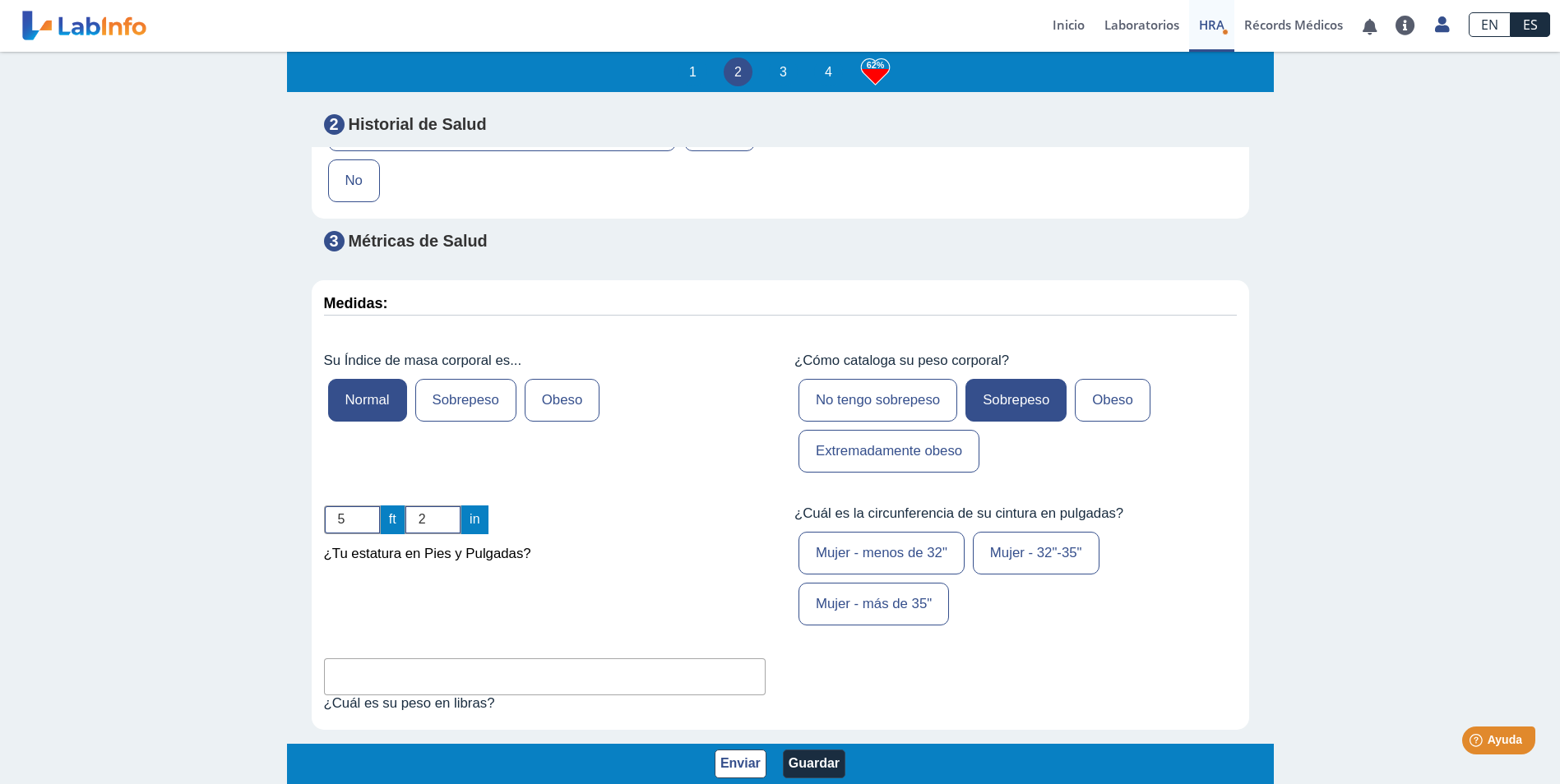
scroll to position [4873, 0]
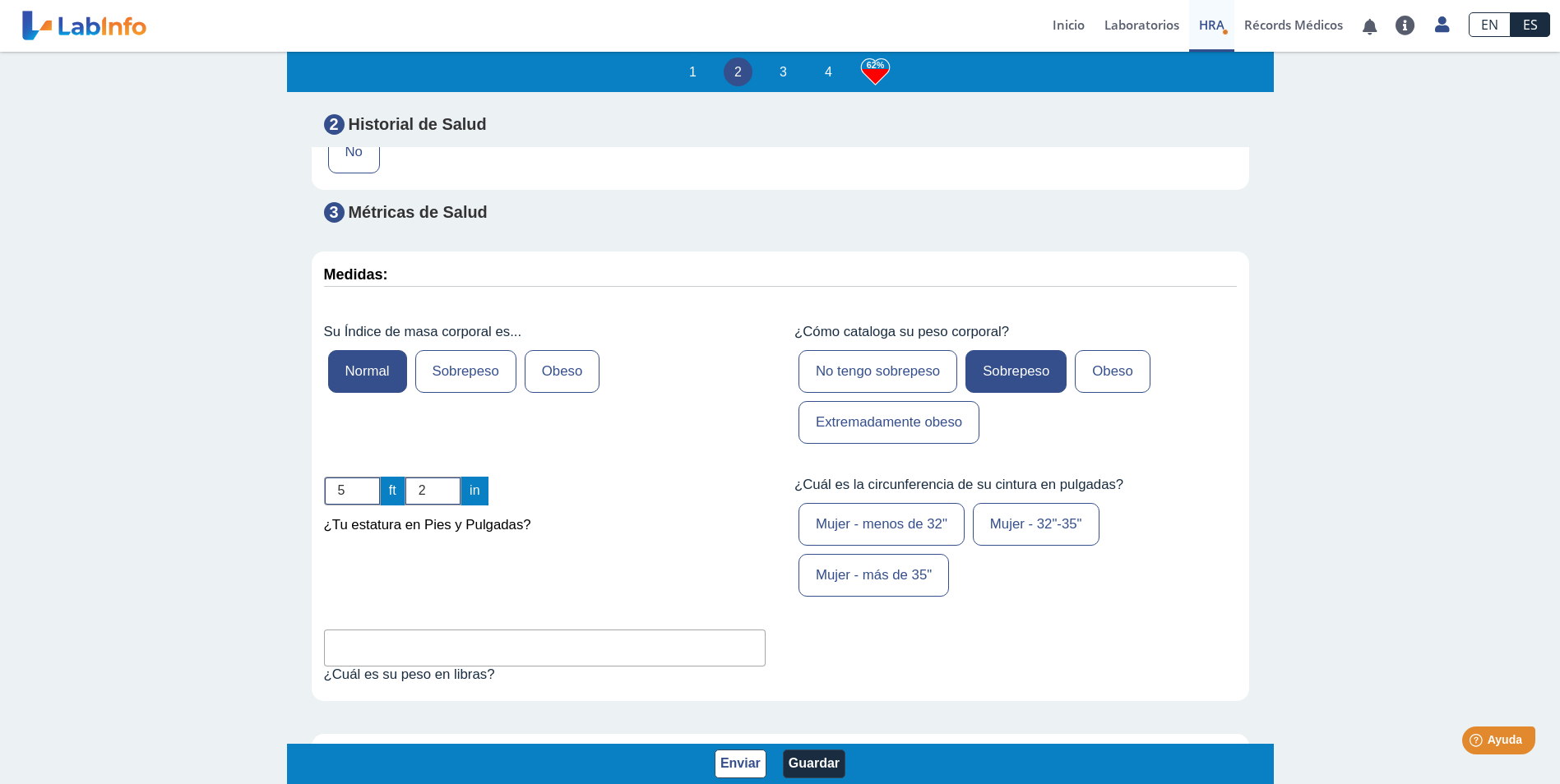
click at [859, 554] on label "Mujer - más de 35"" at bounding box center [873, 576] width 151 height 43
click at [0, 0] on input "Mujer - más de 35"" at bounding box center [0, 0] width 0 height 0
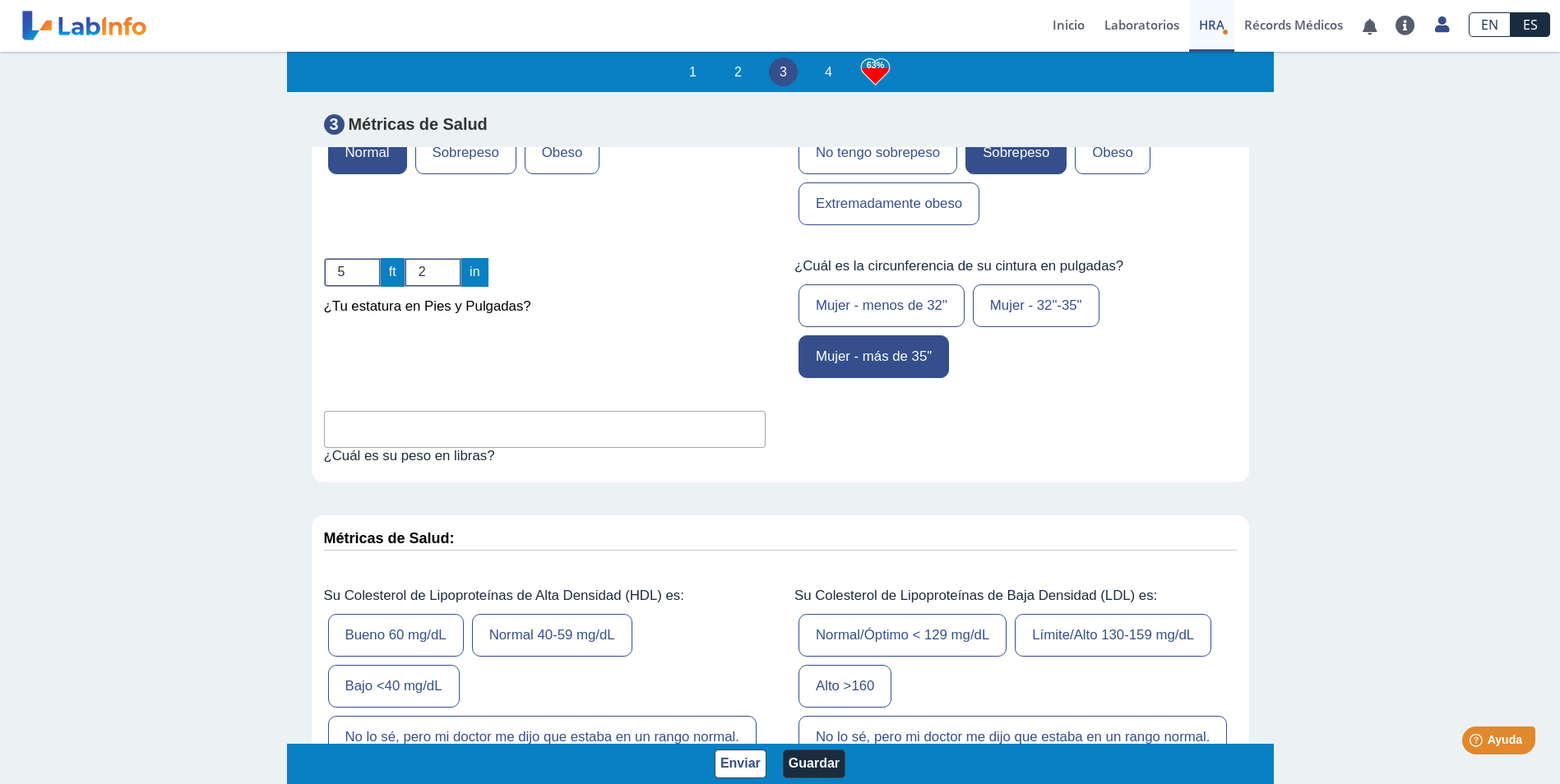
scroll to position [5120, 0]
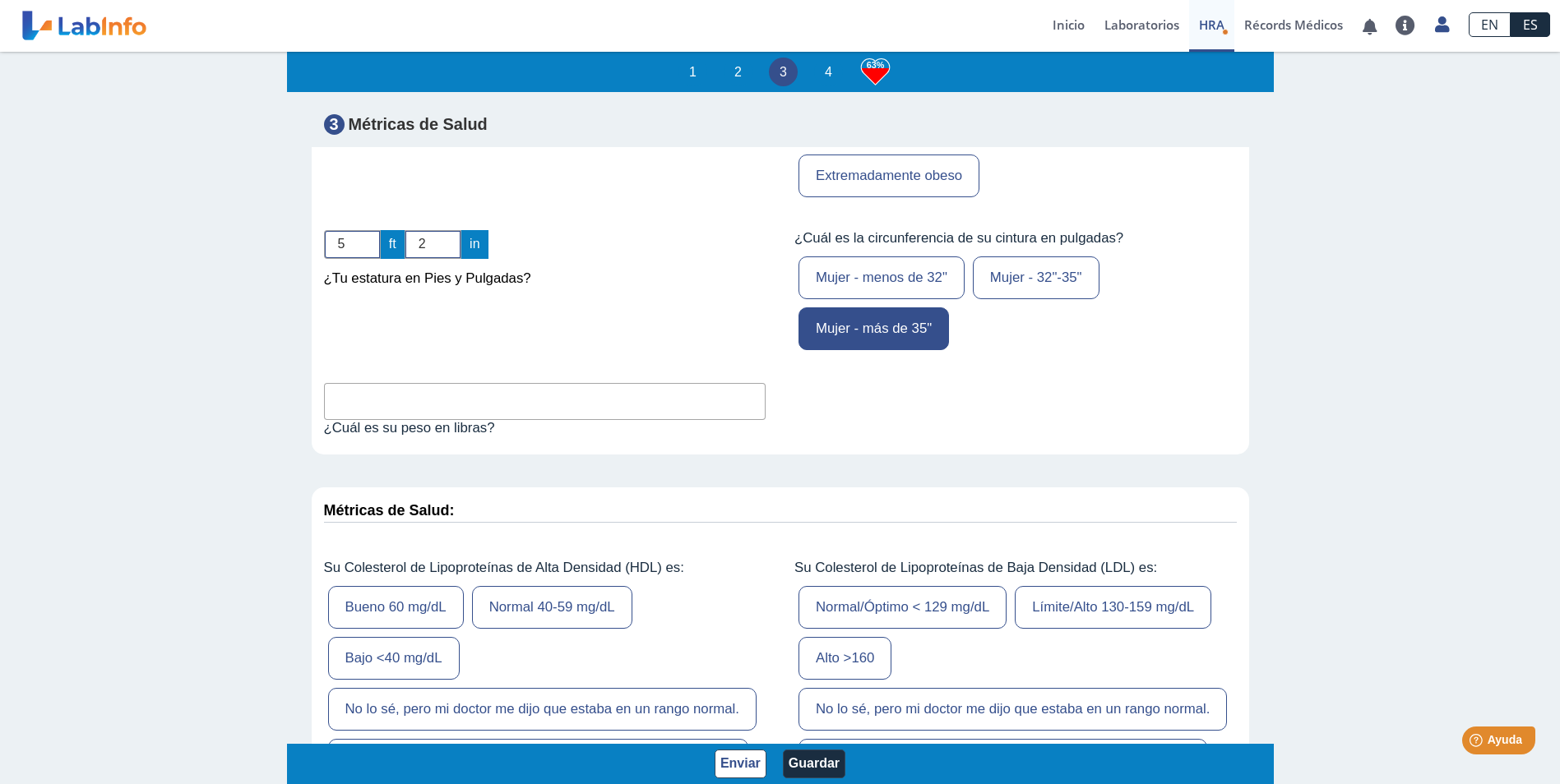
click at [357, 383] on input "text" at bounding box center [545, 401] width 442 height 37
type input "178"
click at [686, 597] on div "Bueno 60 mg/dL Normal 40-59 mg/dL Bajo <40 mg/dL No lo sé, pero mi doctor me di…" at bounding box center [545, 684] width 442 height 204
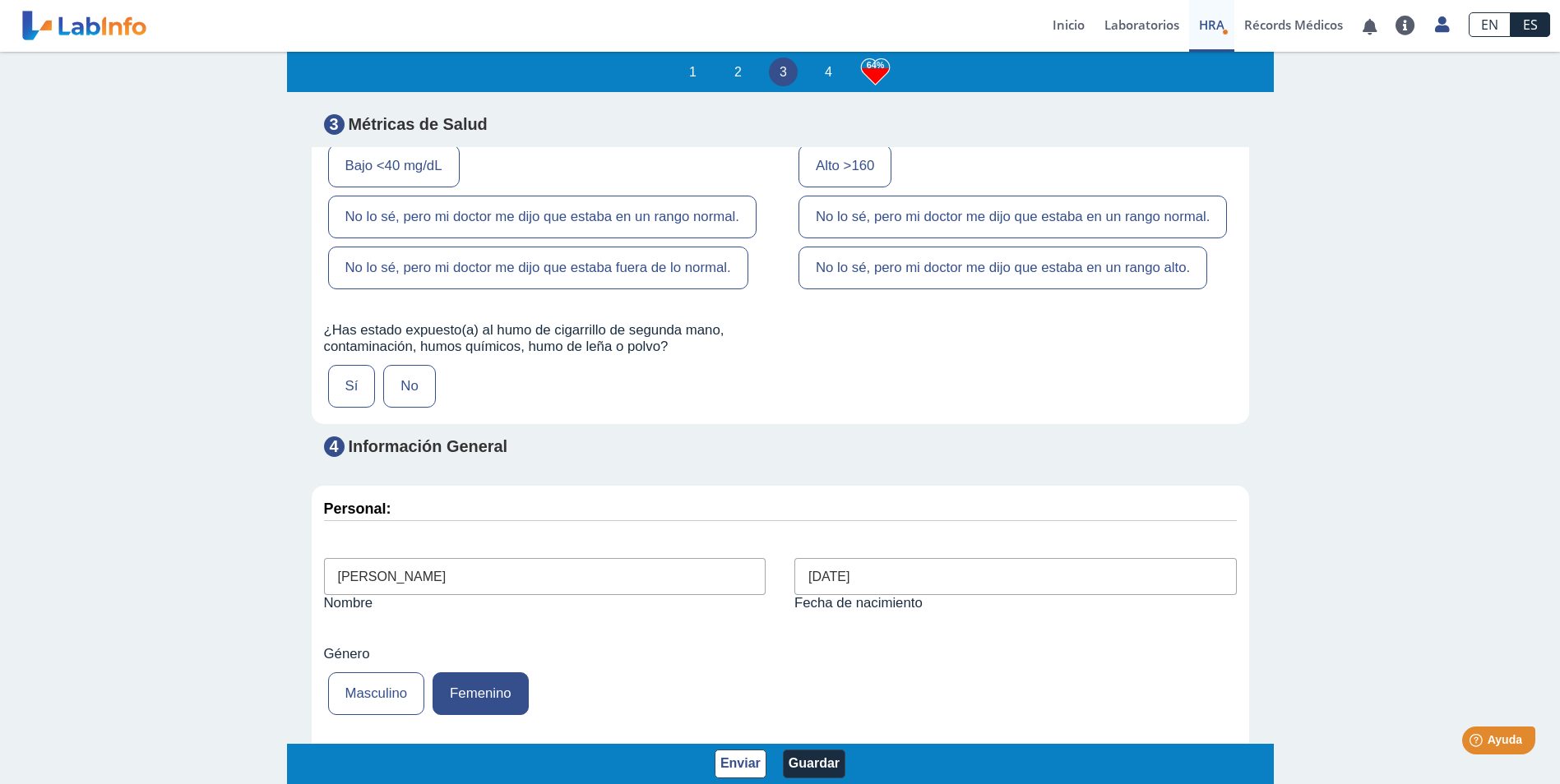
scroll to position [5612, 0]
click at [397, 364] on label "No" at bounding box center [409, 386] width 51 height 43
click at [0, 0] on input "No" at bounding box center [0, 0] width 0 height 0
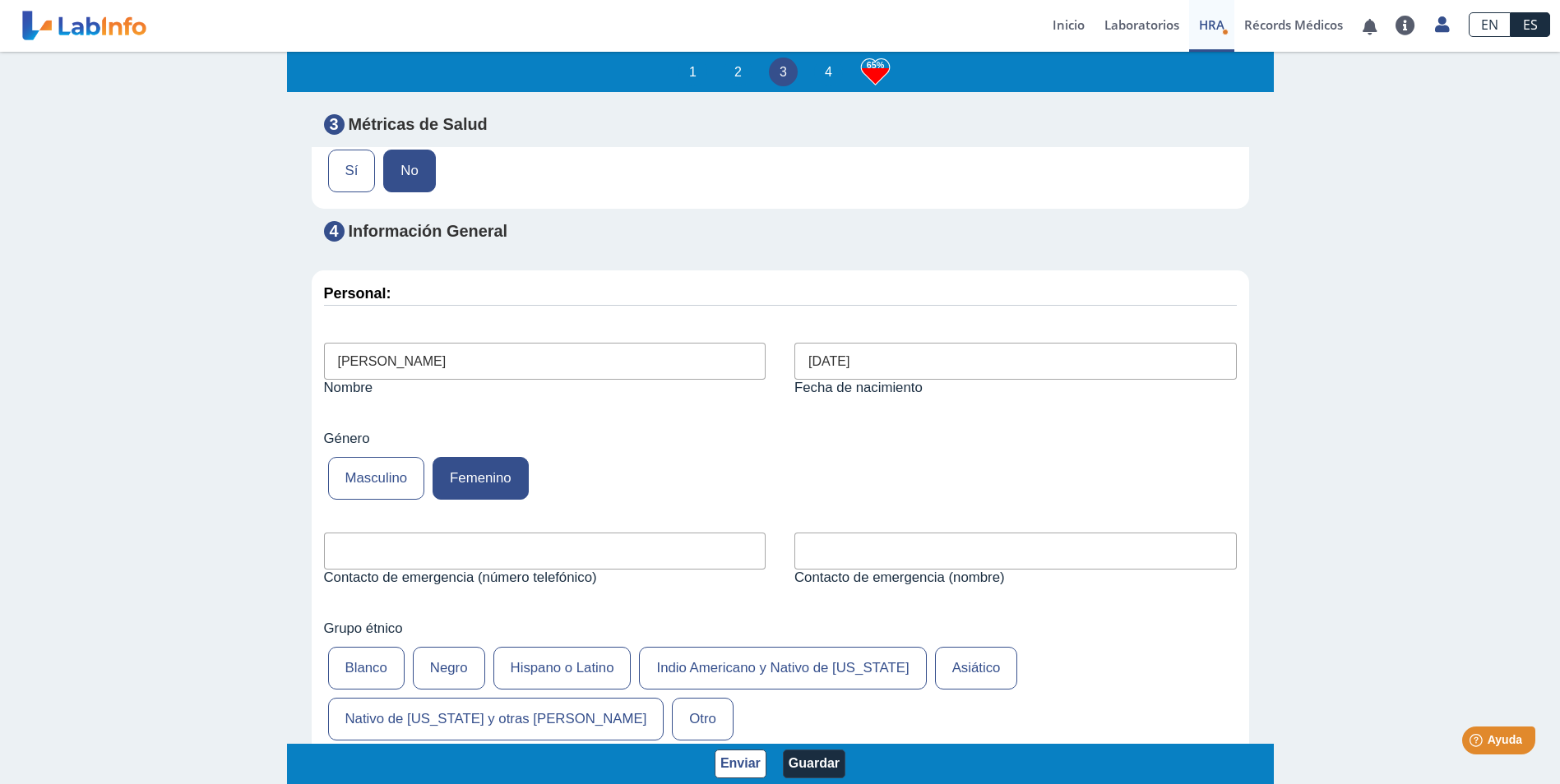
scroll to position [5777, 0]
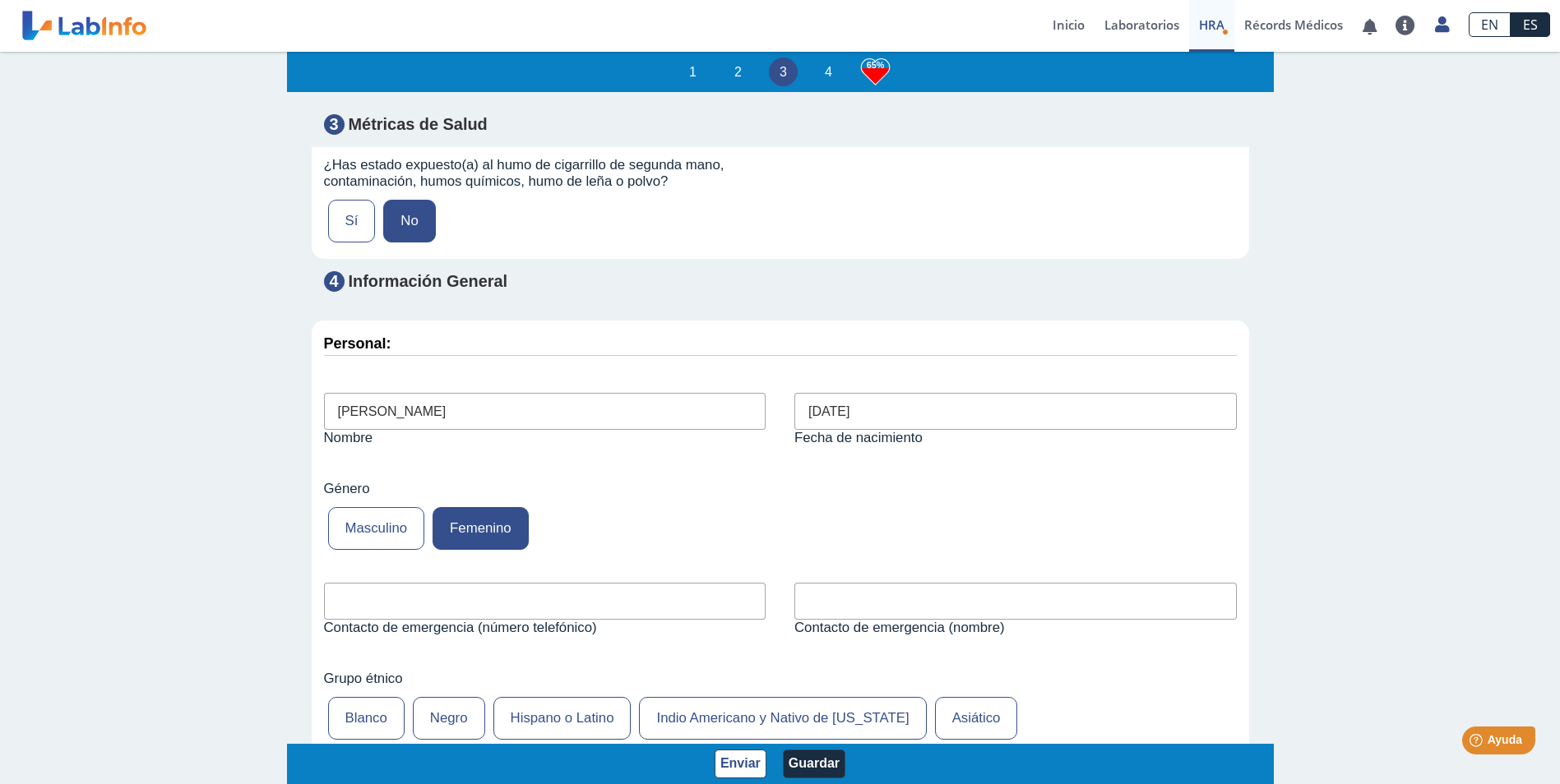
click at [351, 583] on input "text" at bounding box center [545, 601] width 442 height 37
type input "7874395316"
click at [798, 583] on input "text" at bounding box center [1016, 601] width 442 height 37
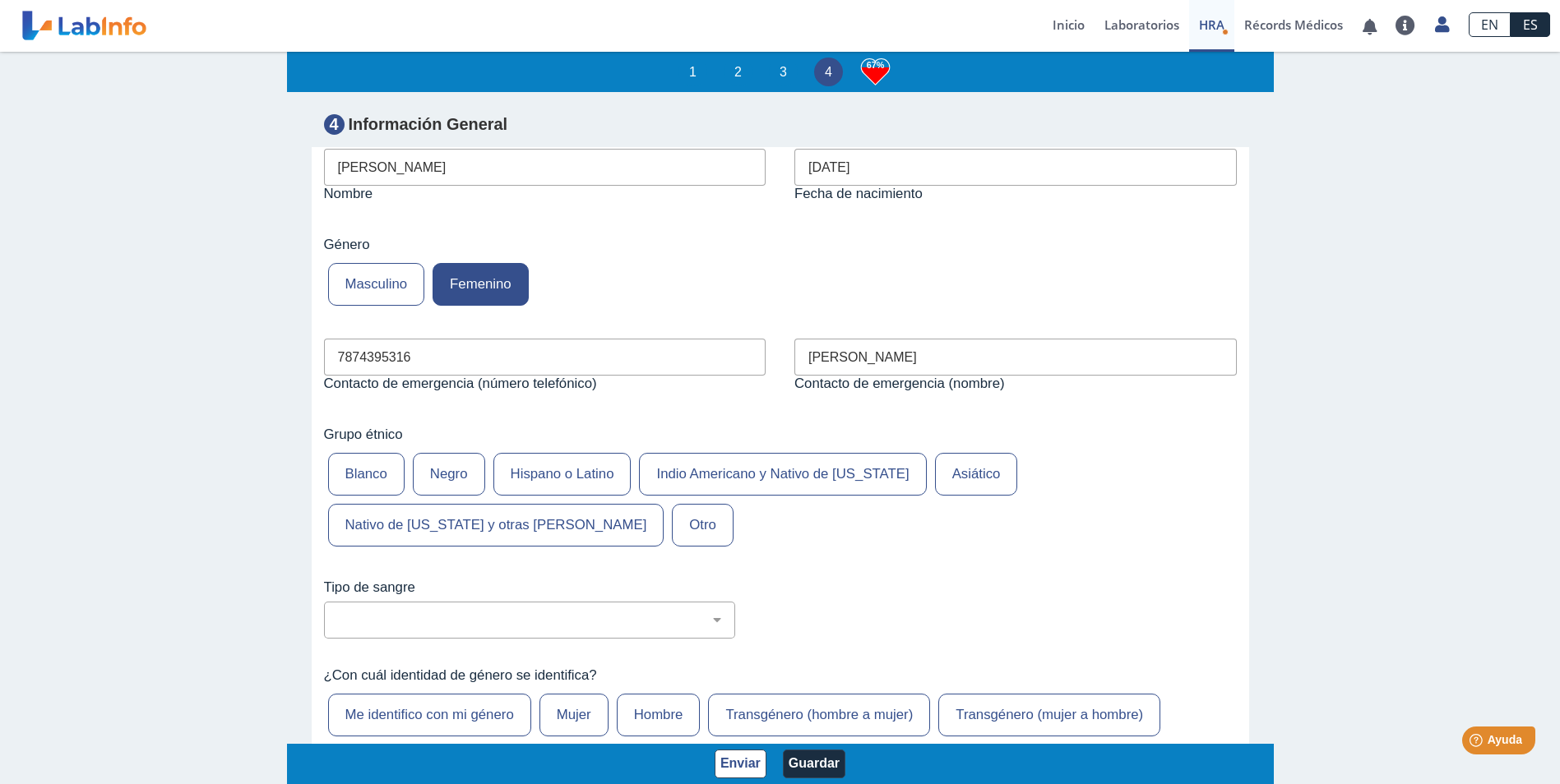
scroll to position [6024, 0]
type input "[PERSON_NAME]"
click at [519, 451] on label "Hispano o Latino" at bounding box center [562, 472] width 138 height 43
click at [0, 0] on input "Hispano o Latino" at bounding box center [0, 0] width 0 height 0
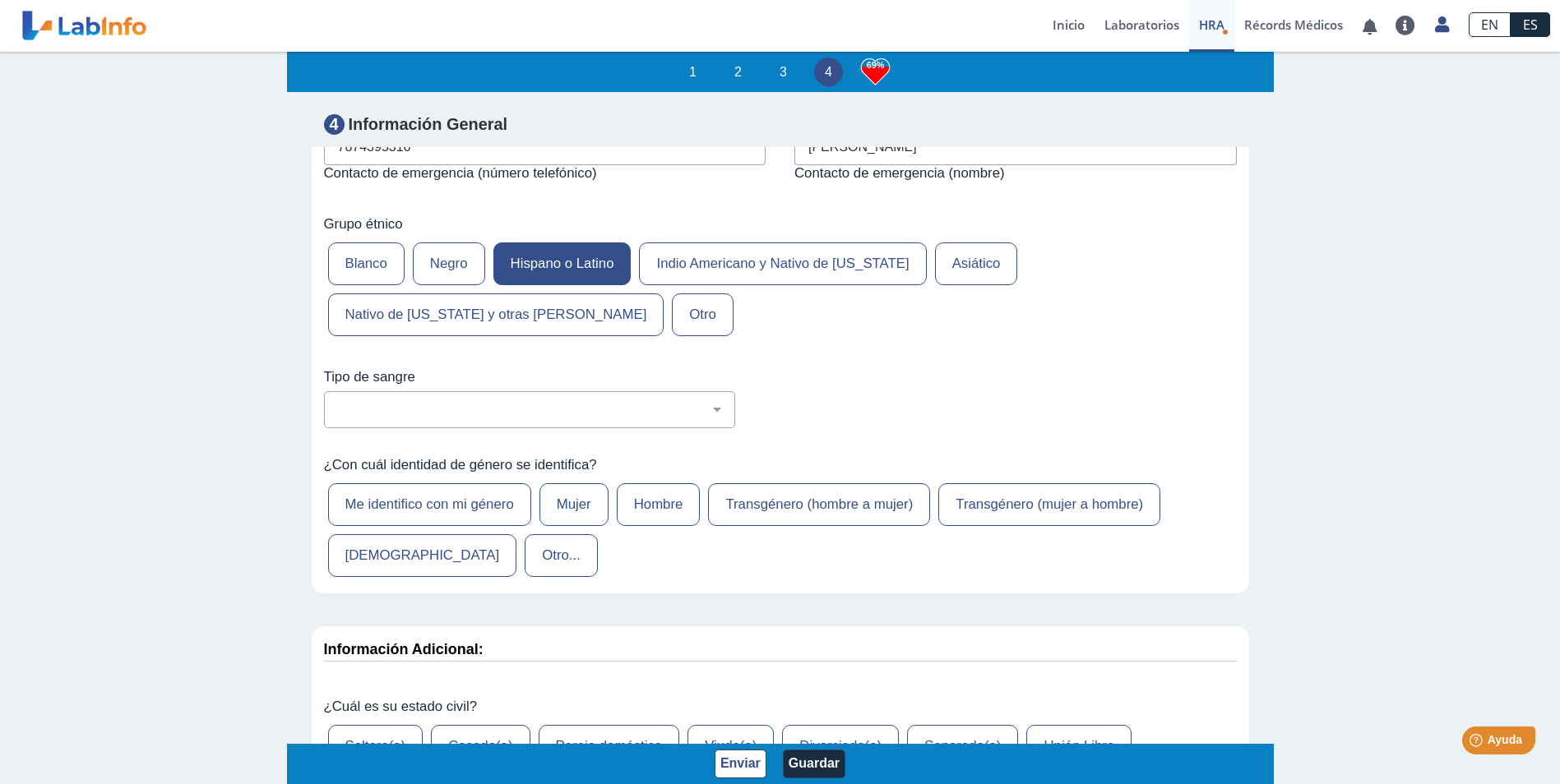
scroll to position [6270, 0]
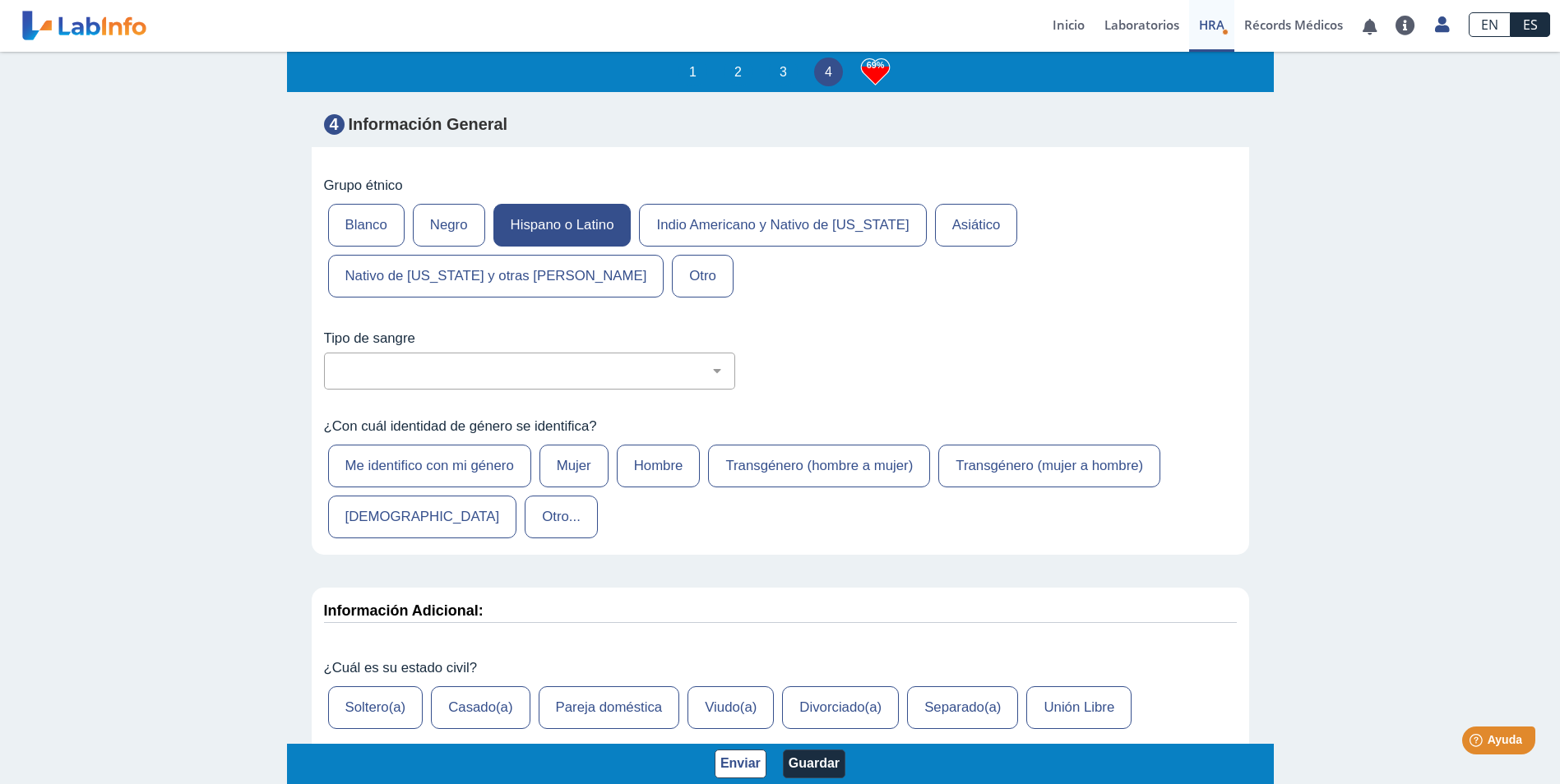
click at [580, 445] on label "Mujer" at bounding box center [573, 466] width 69 height 43
click at [0, 0] on input "Mujer" at bounding box center [0, 0] width 0 height 0
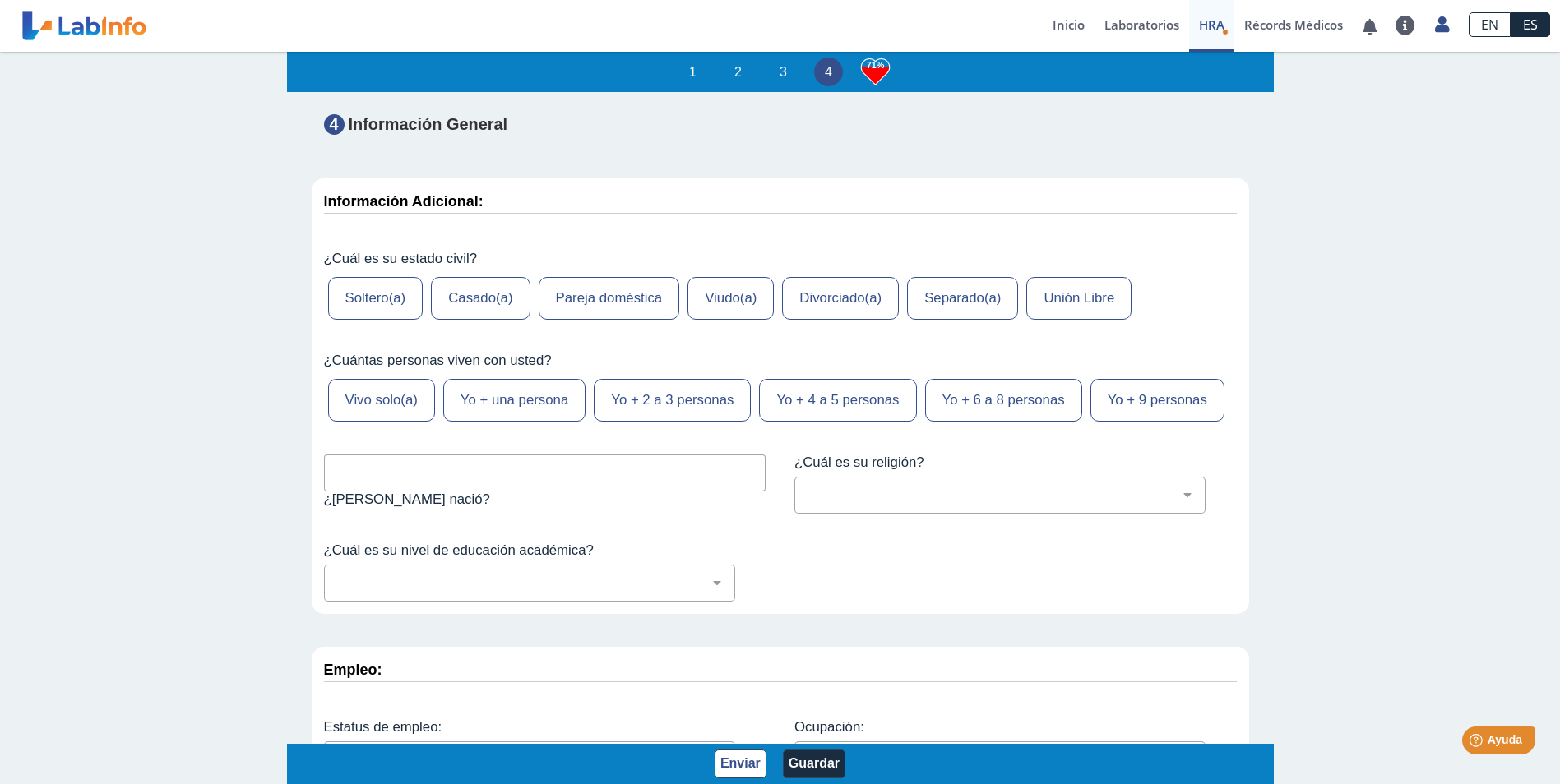
scroll to position [6681, 0]
click at [1058, 275] on label "Unión Libre" at bounding box center [1078, 296] width 105 height 43
click at [0, 0] on input "Unión Libre" at bounding box center [0, 0] width 0 height 0
click at [658, 377] on label "Yo + 2 a 3 personas" at bounding box center [672, 398] width 157 height 43
click at [0, 0] on input "Yo + 2 a 3 personas" at bounding box center [0, 0] width 0 height 0
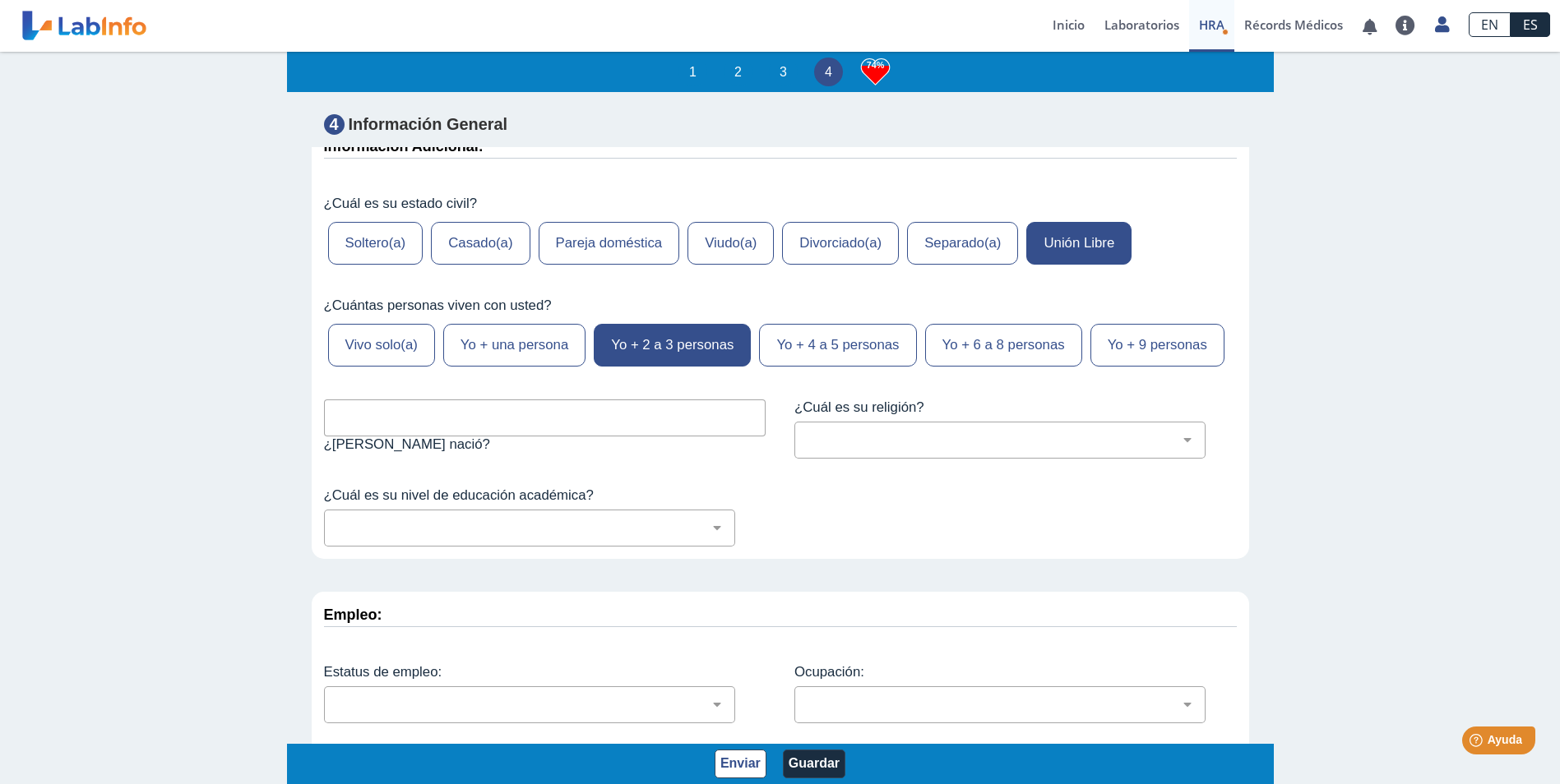
scroll to position [6763, 0]
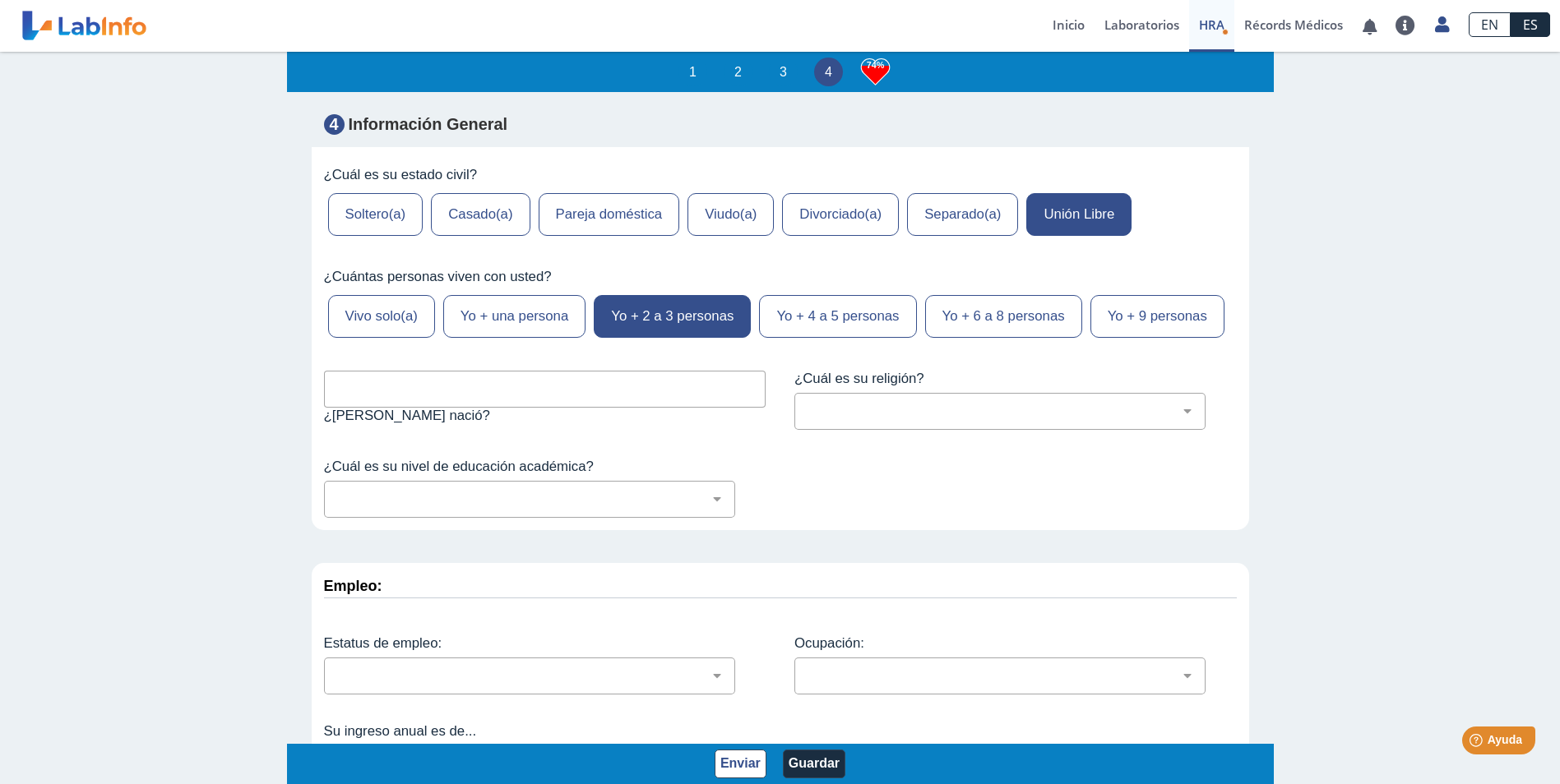
click at [351, 371] on input "text" at bounding box center [545, 389] width 442 height 37
type input "[GEOGRAPHIC_DATA]"
click at [855, 404] on select "[DEMOGRAPHIC_DATA] (cualquier denominación) [DEMOGRAPHIC_DATA] [DEMOGRAPHIC_DAT…" at bounding box center [1006, 411] width 396 height 15
select select "1: 216"
click at [808, 404] on select "[DEMOGRAPHIC_DATA] (cualquier denominación) [DEMOGRAPHIC_DATA] [DEMOGRAPHIC_DAT…" at bounding box center [1006, 411] width 396 height 15
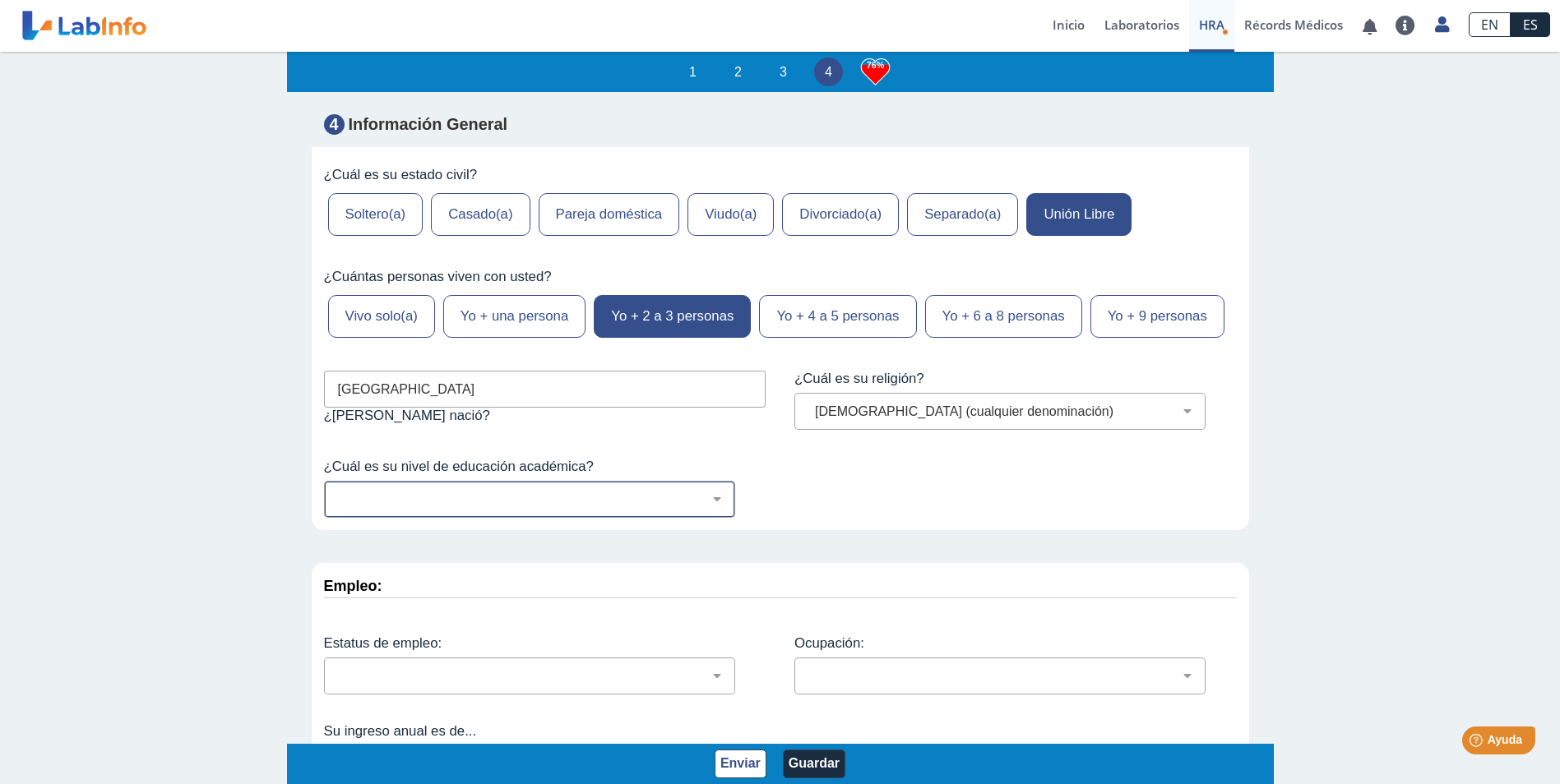
click at [481, 492] on select "No fui a la escuela Escuela primaria Algo de escuela secundaria o equivalente s…" at bounding box center [536, 500] width 396 height 15
select select "5: 278"
click at [338, 492] on select "No fui a la escuela Escuela primaria Algo de escuela secundaria o equivalente s…" at bounding box center [536, 500] width 396 height 15
click at [699, 668] on select "Empleado a tiempo parcial Empleado a tiempo completo Servicio profesionales Sin…" at bounding box center [536, 676] width 396 height 15
select select "2: 134"
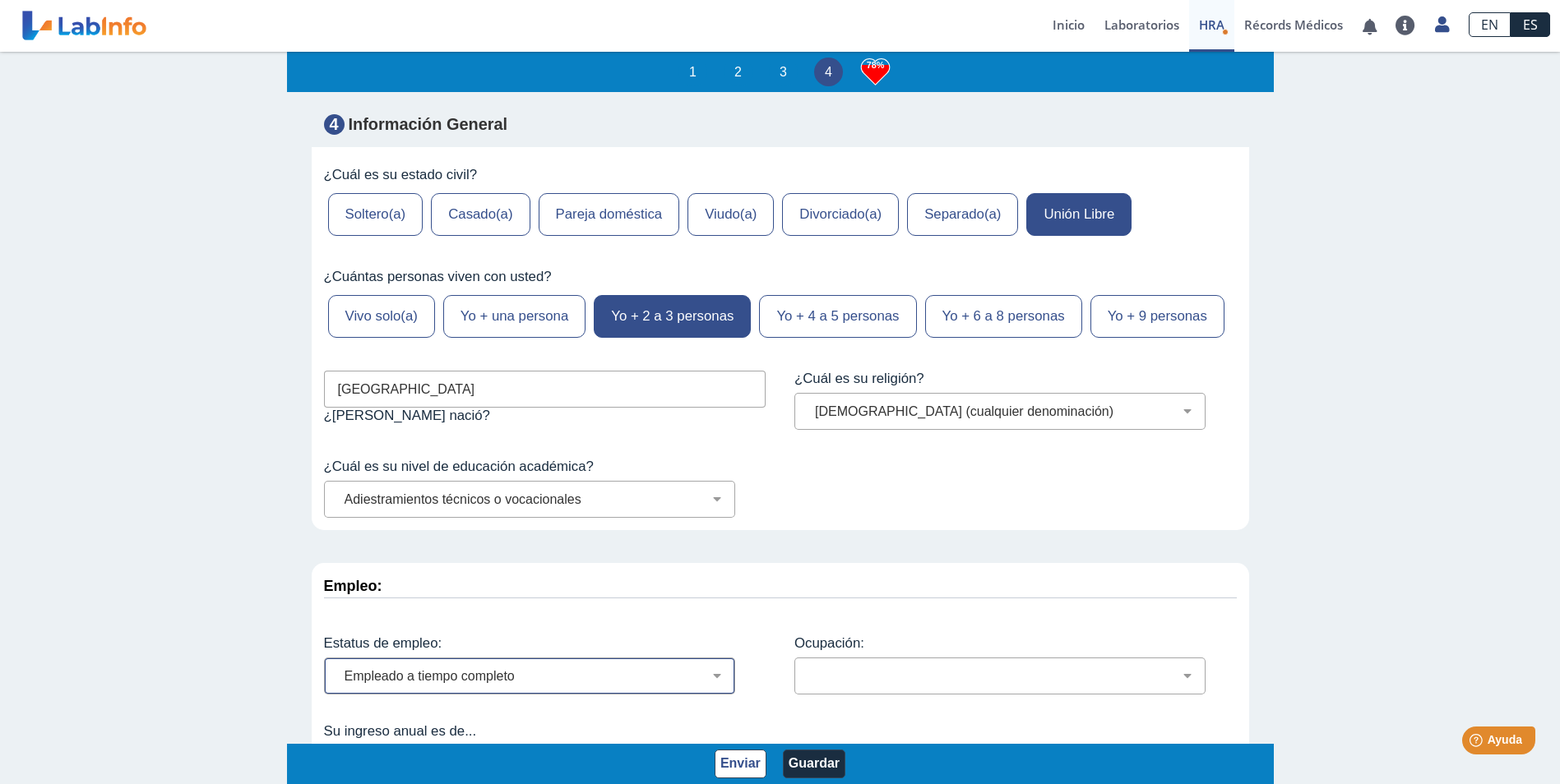
click at [338, 668] on select "Empleado a tiempo parcial Empleado a tiempo completo Servicio profesionales Sin…" at bounding box center [536, 676] width 396 height 15
click at [842, 668] on select "Administración de empresas Servicios de protección Instalaciones, Reparaciones …" at bounding box center [1006, 676] width 396 height 15
select select "8: 175"
click at [808, 668] on select "Administración de empresas Servicios de protección Instalaciones, Reparaciones …" at bounding box center [1006, 676] width 396 height 15
click at [698, 757] on select "Menos de $12,000 $12,000-$16,000 $16,000-$24,000 $24,000-$30,000 $30,000-$40,00…" at bounding box center [536, 764] width 396 height 15
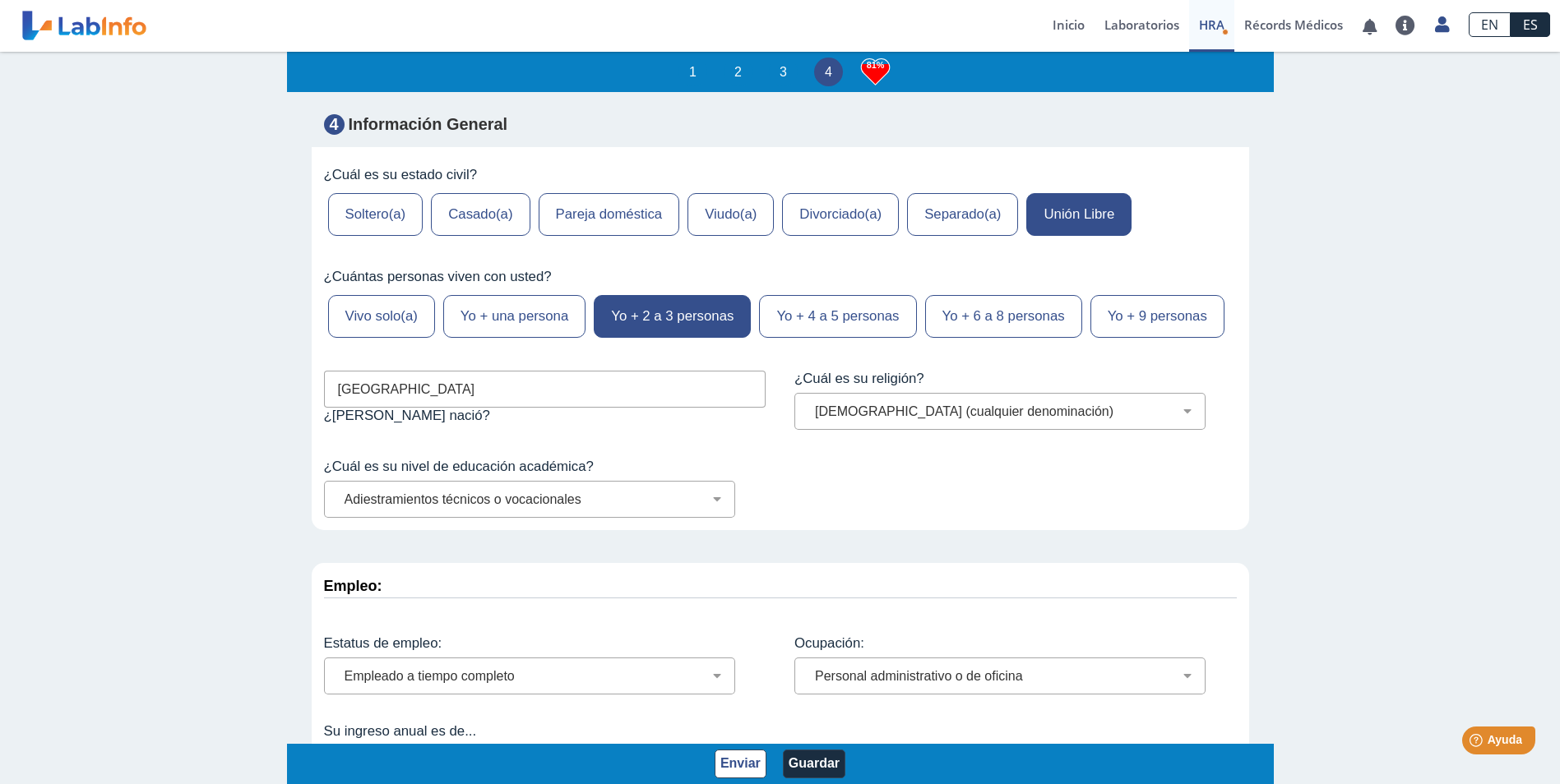
select select "15: 157"
click at [338, 757] on select "Menos de $12,000 $12,000-$16,000 $16,000-$24,000 $24,000-$30,000 $30,000-$40,00…" at bounding box center [536, 764] width 396 height 15
click at [804, 759] on button "Guardar" at bounding box center [813, 764] width 63 height 29
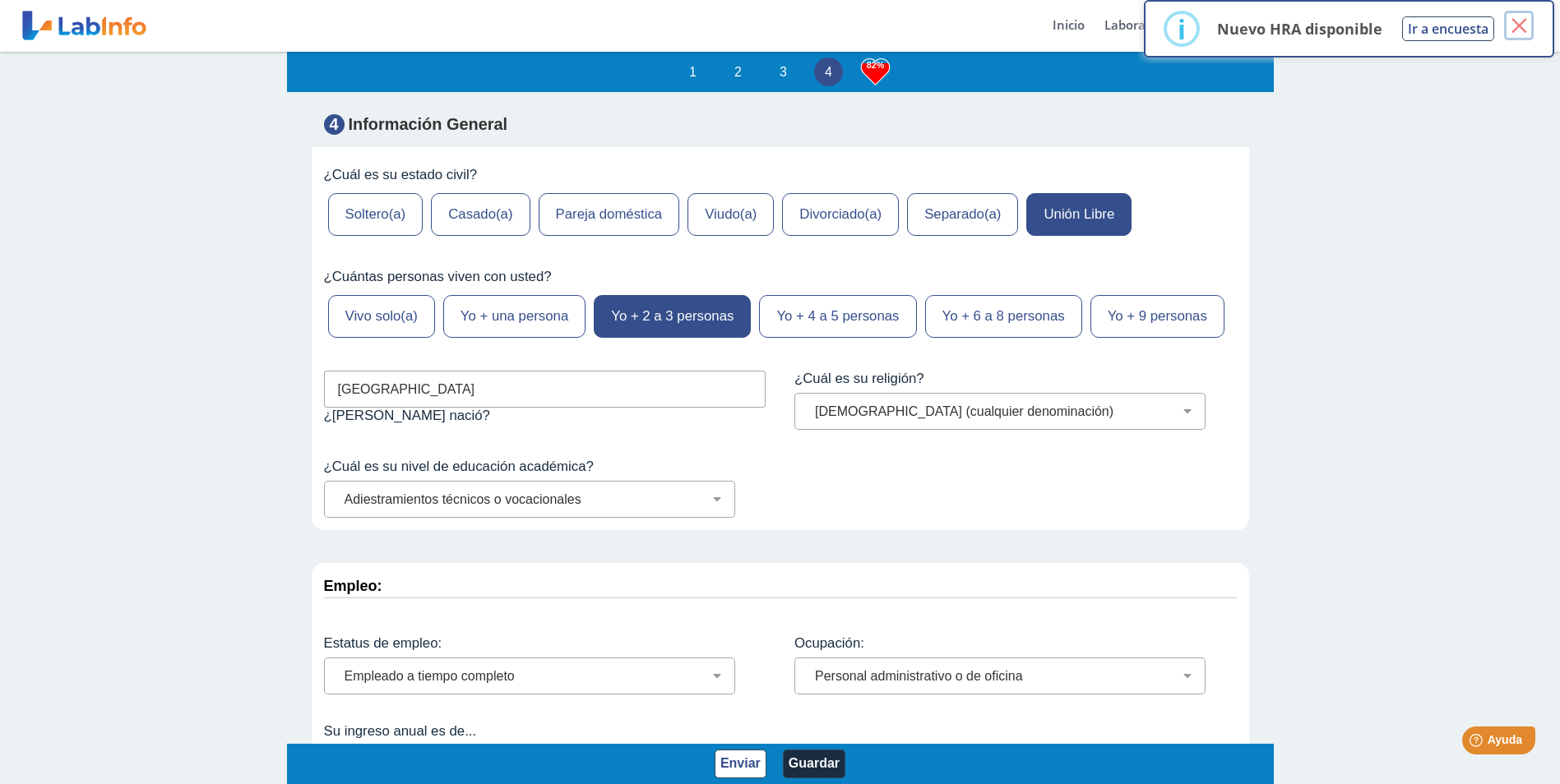
click at [1509, 33] on button "×" at bounding box center [1519, 25] width 30 height 30
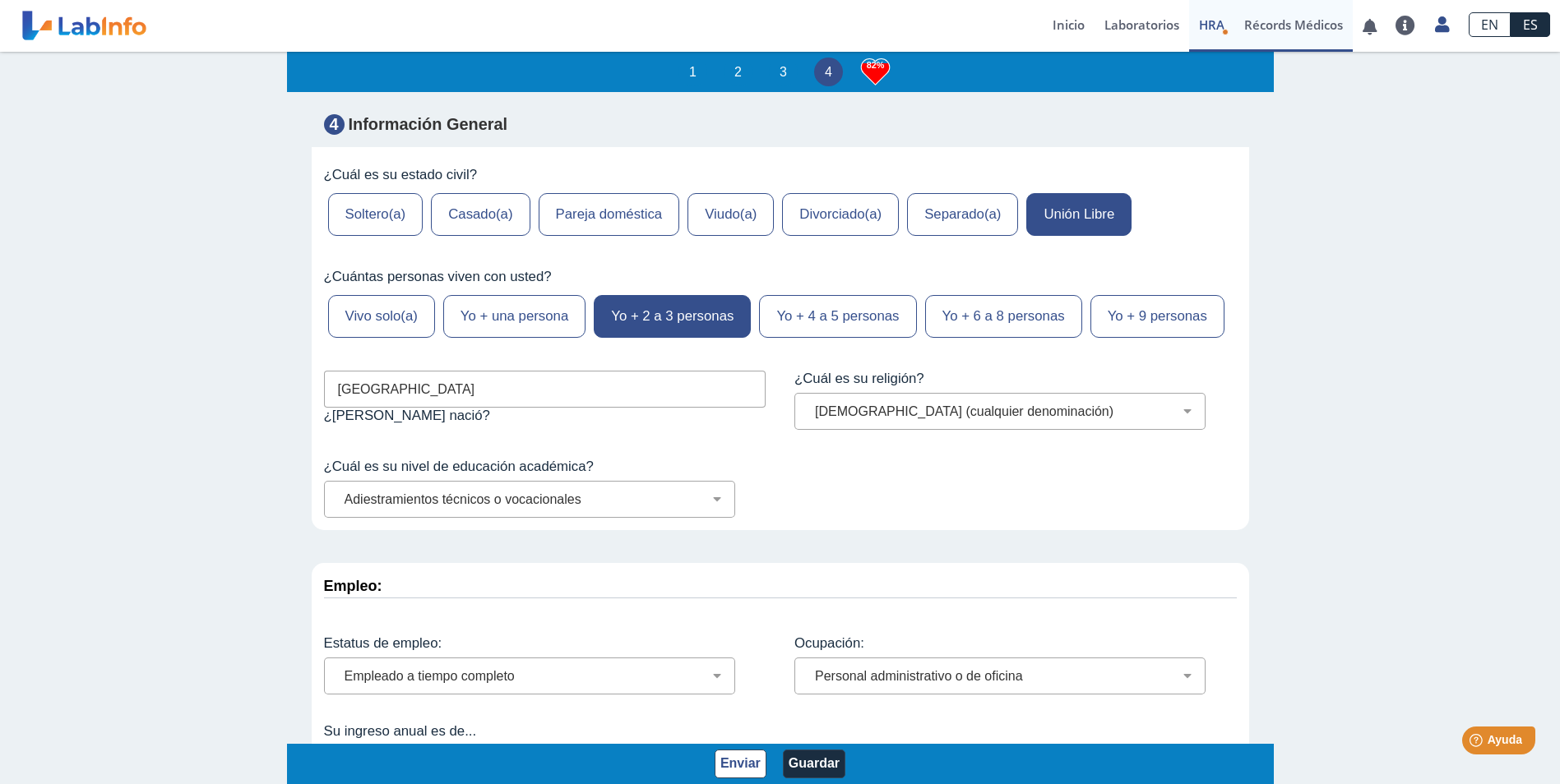
click at [1299, 26] on link "Récords Médicos" at bounding box center [1293, 26] width 118 height 51
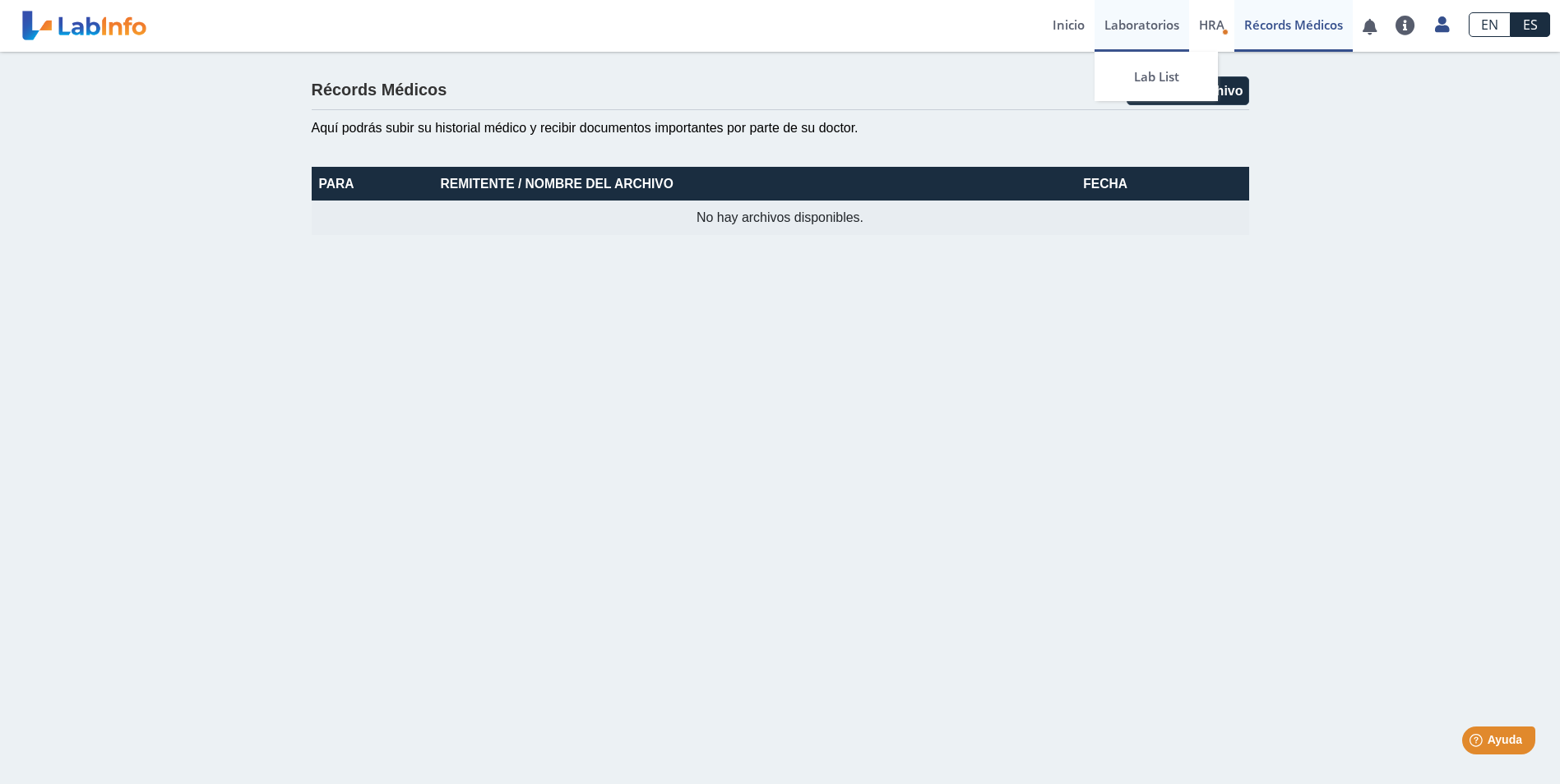
click at [1148, 25] on link "Laboratorios" at bounding box center [1142, 26] width 94 height 51
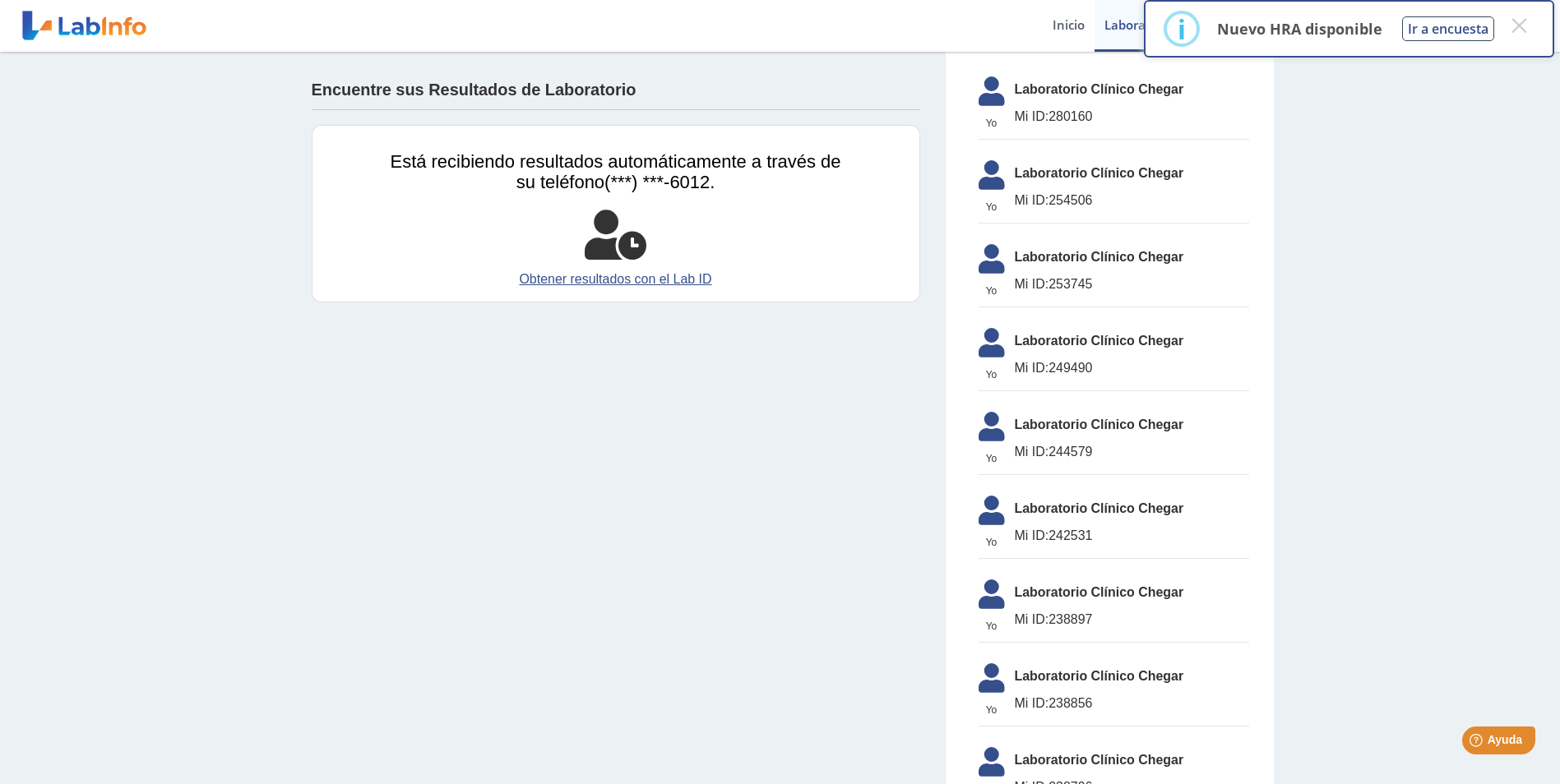
scroll to position [85, 0]
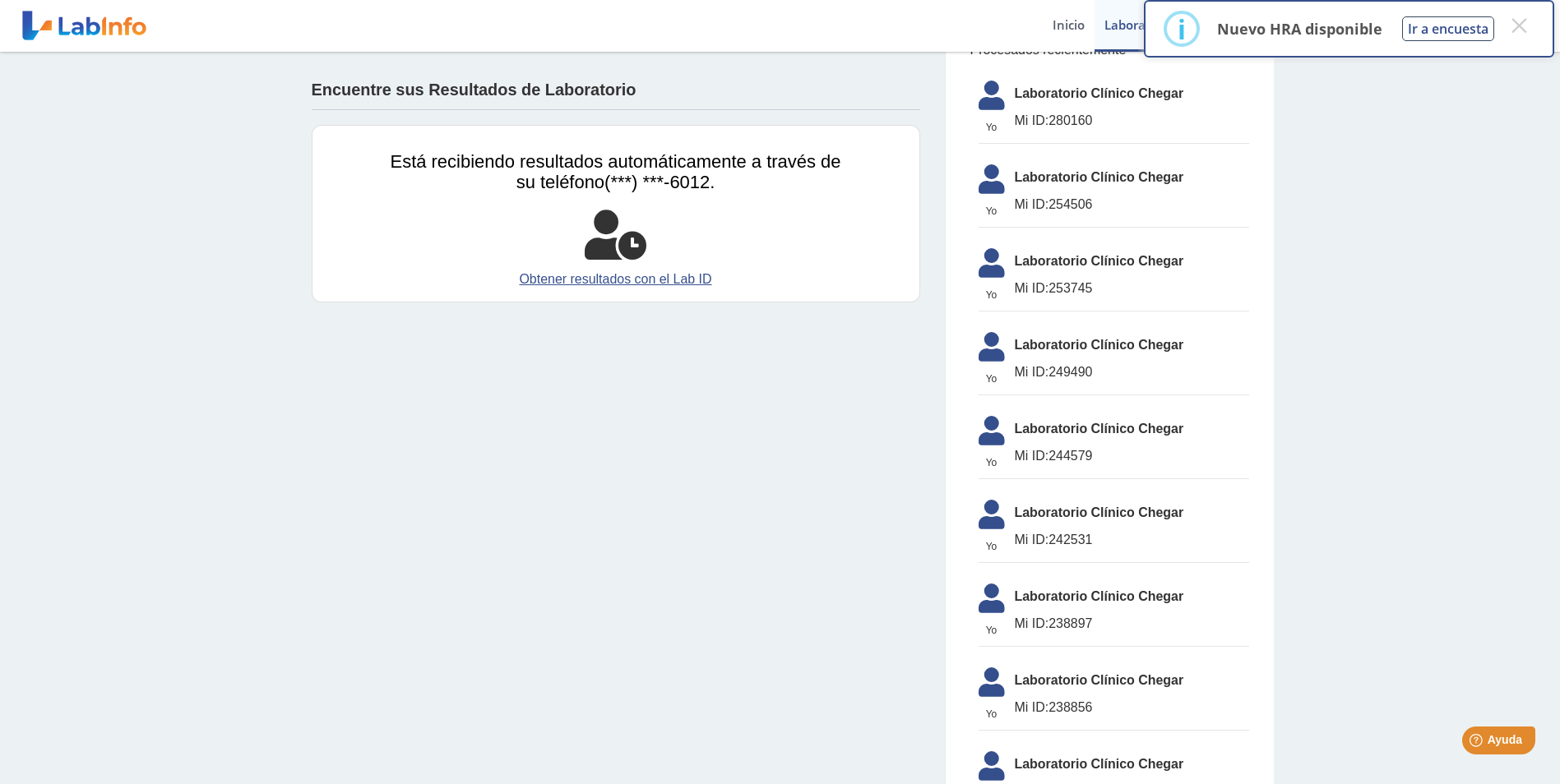
click at [1035, 101] on span "Laboratorio Clínico Chegar" at bounding box center [1131, 93] width 234 height 20
click at [1524, 21] on button "×" at bounding box center [1519, 25] width 30 height 30
